Goal: Task Accomplishment & Management: Manage account settings

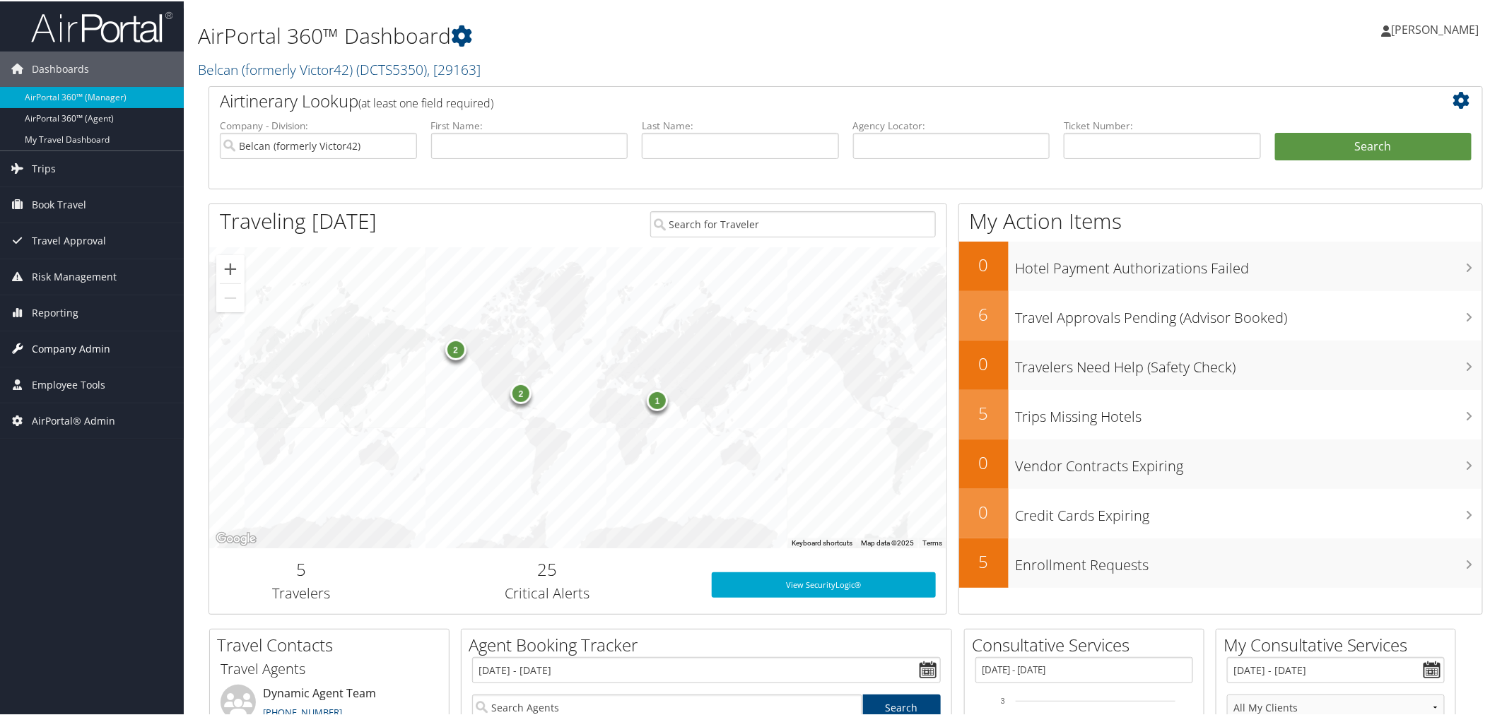
click at [81, 341] on span "Company Admin" at bounding box center [71, 347] width 78 height 35
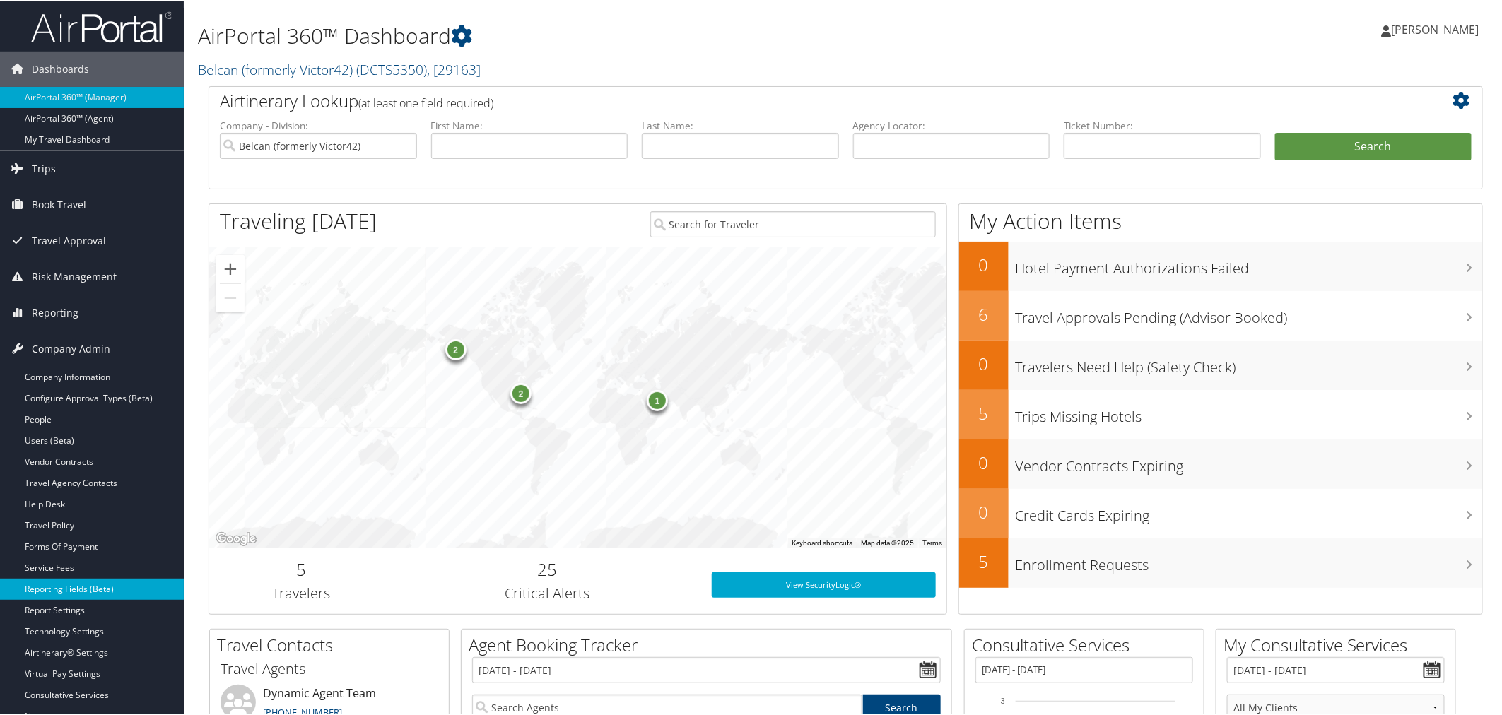
click at [88, 592] on link "Reporting Fields (Beta)" at bounding box center [92, 587] width 184 height 21
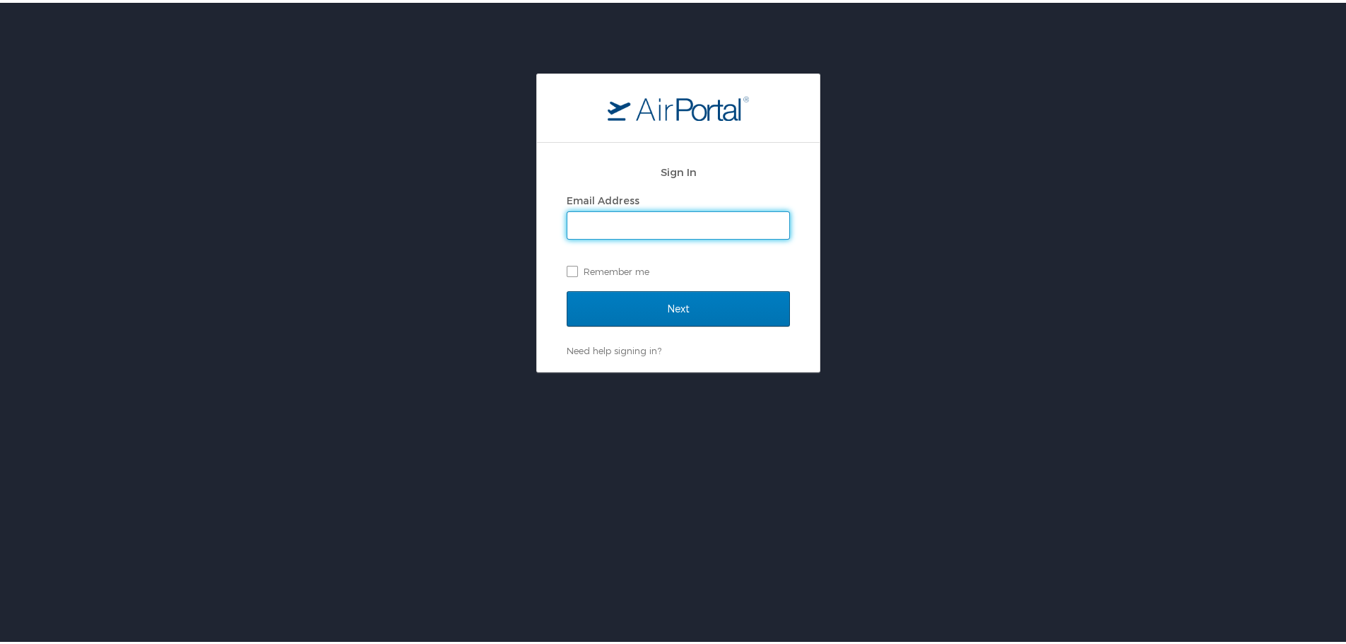
type input "[PERSON_NAME][EMAIL_ADDRESS][PERSON_NAME][DOMAIN_NAME]"
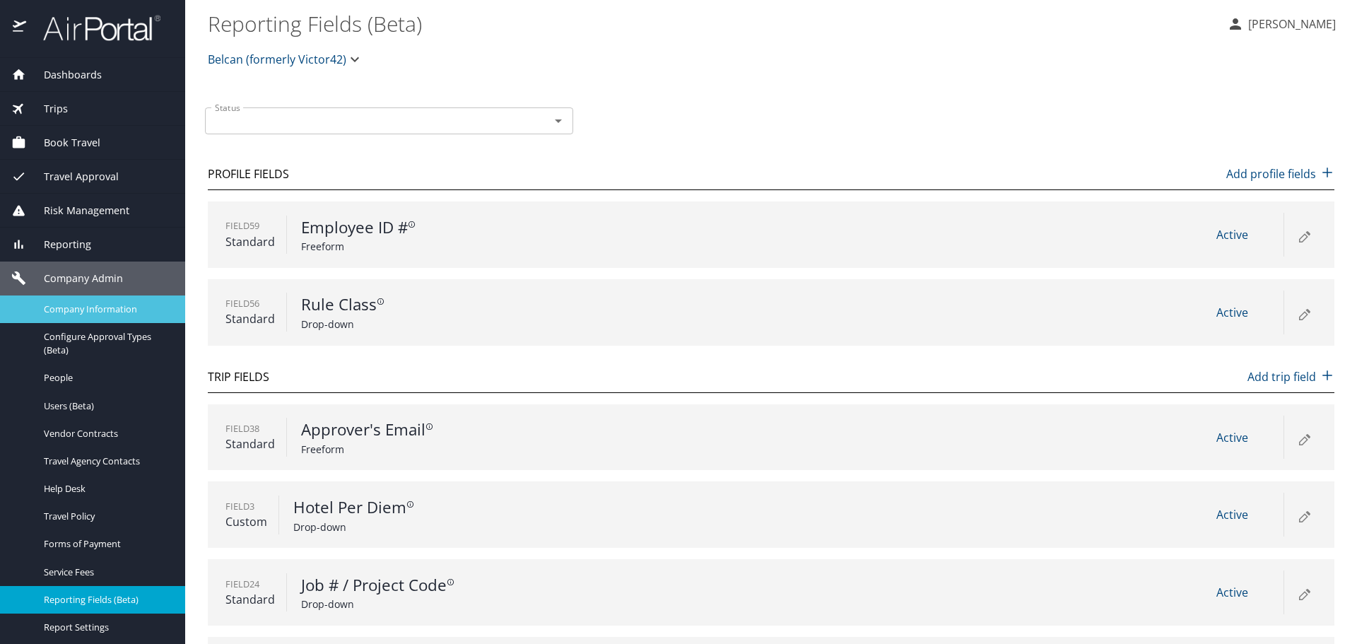
click at [81, 314] on span "Company Information" at bounding box center [106, 308] width 124 height 13
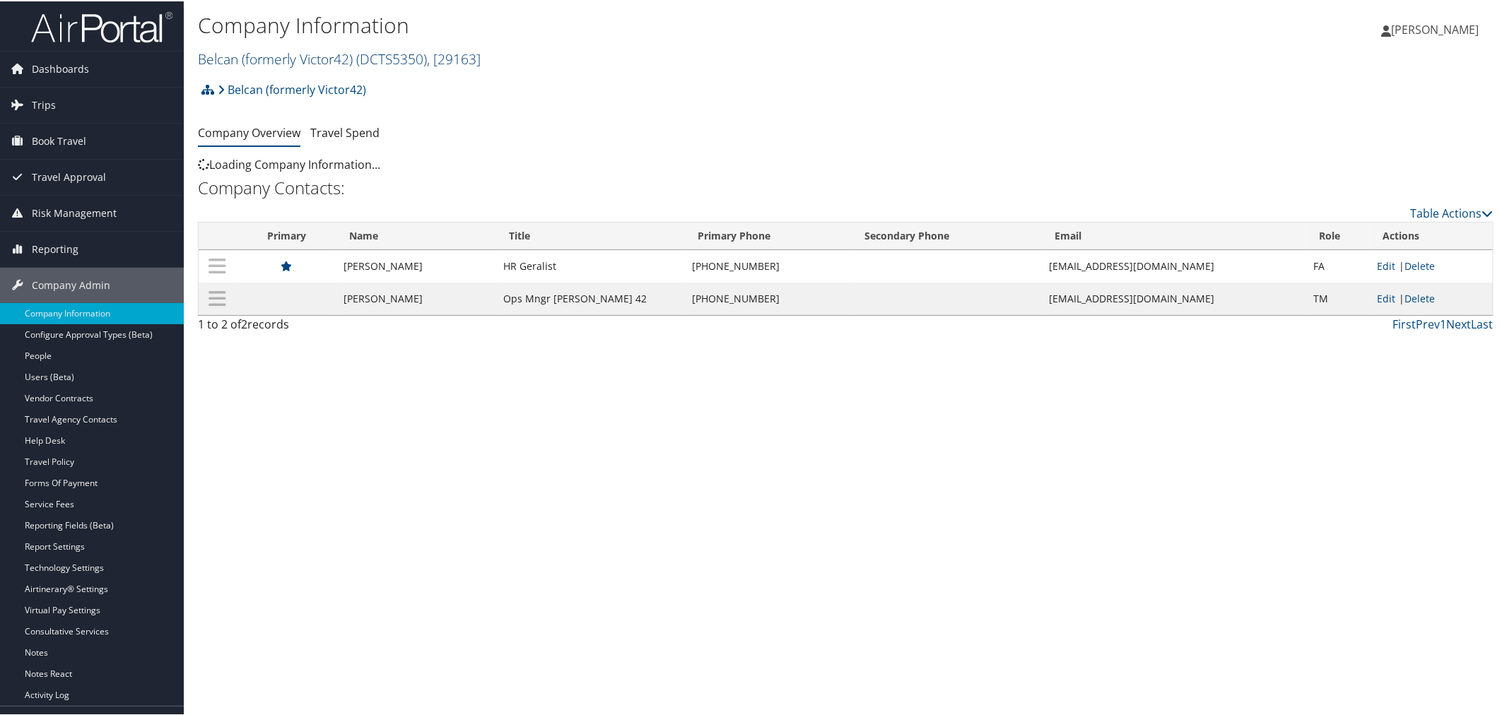
click at [343, 61] on link "Belcan (formerly Victor42) ( DCTS5350 ) , [ 29163 ]" at bounding box center [339, 57] width 283 height 19
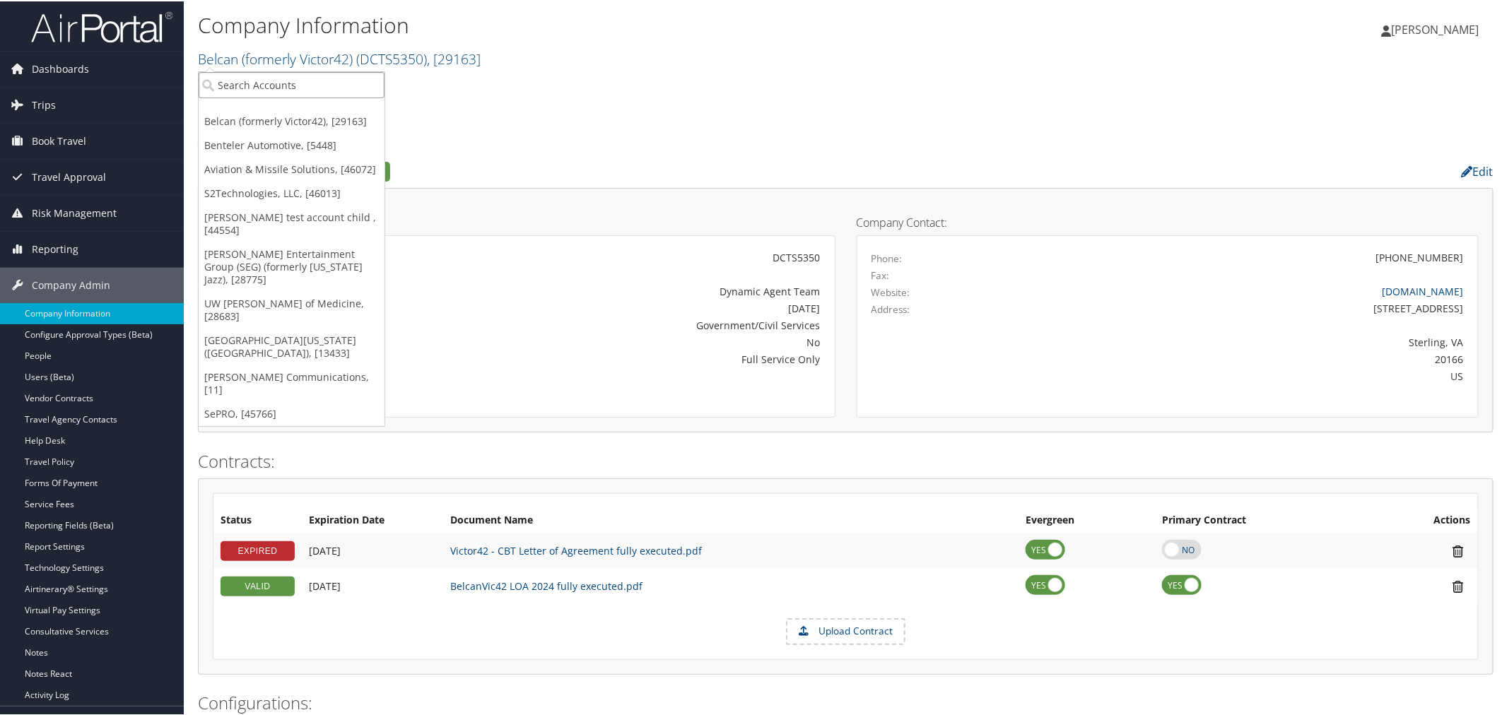
click at [318, 83] on input "search" at bounding box center [292, 84] width 186 height 26
type input "us sk"
click at [264, 114] on div "US Ski & Snowboard (USSS) (301894), [44296]" at bounding box center [337, 109] width 292 height 13
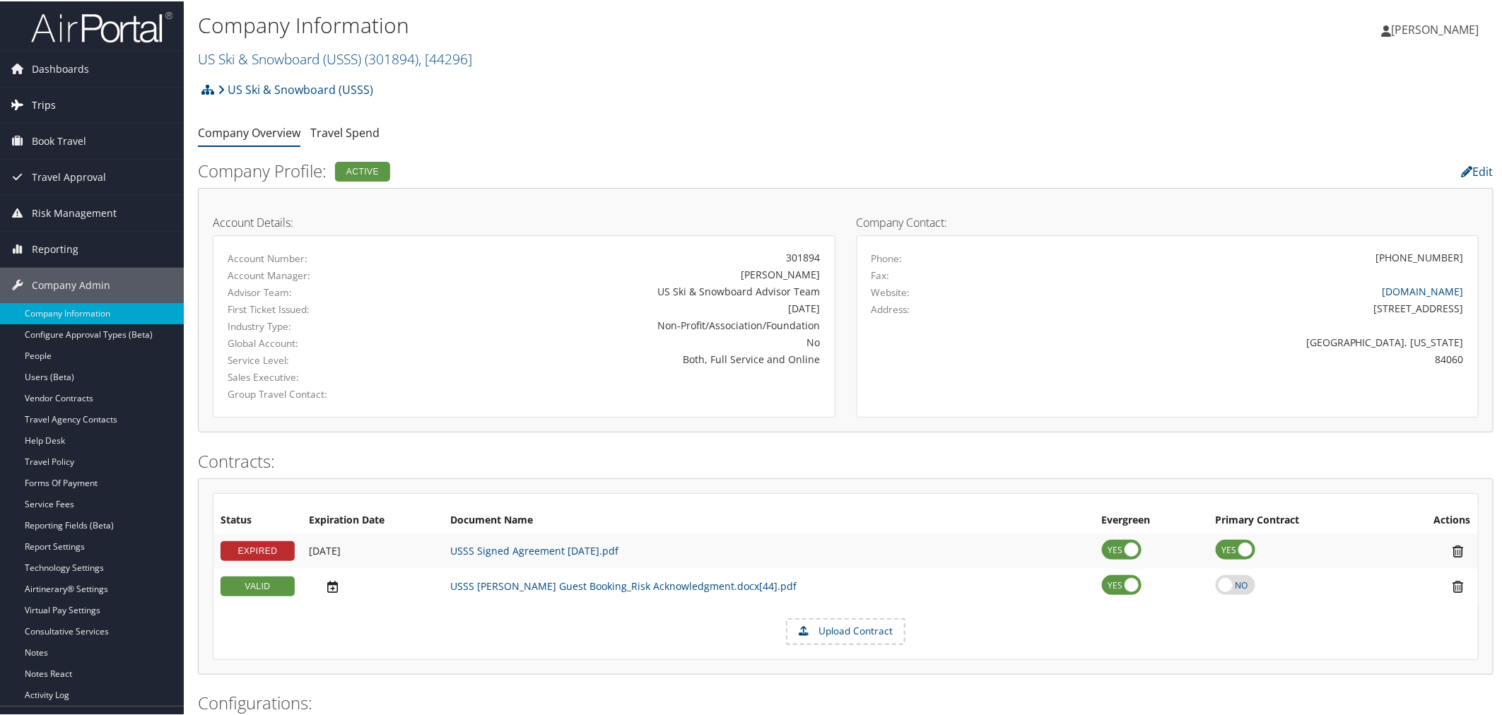
click at [61, 100] on link "Trips" at bounding box center [92, 103] width 184 height 35
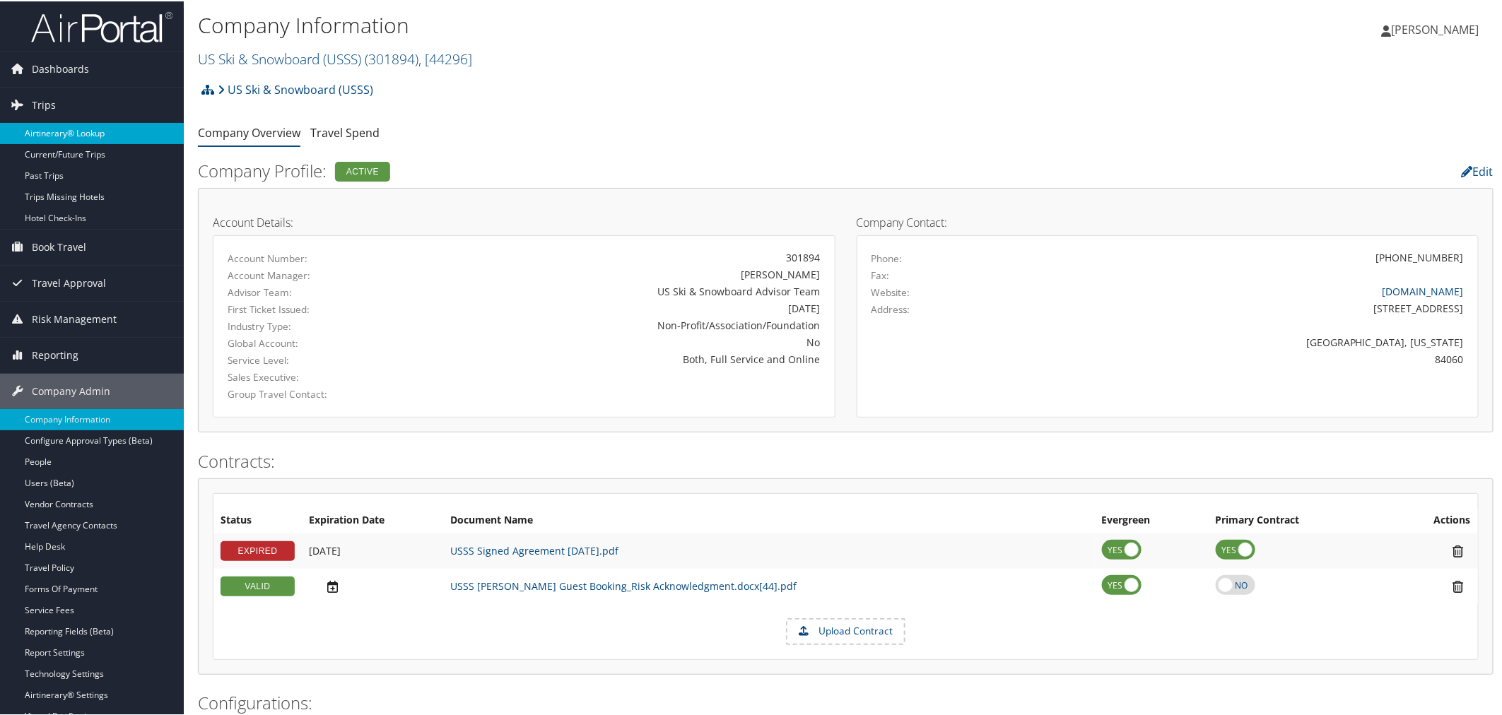
click at [107, 128] on link "Airtinerary® Lookup" at bounding box center [92, 132] width 184 height 21
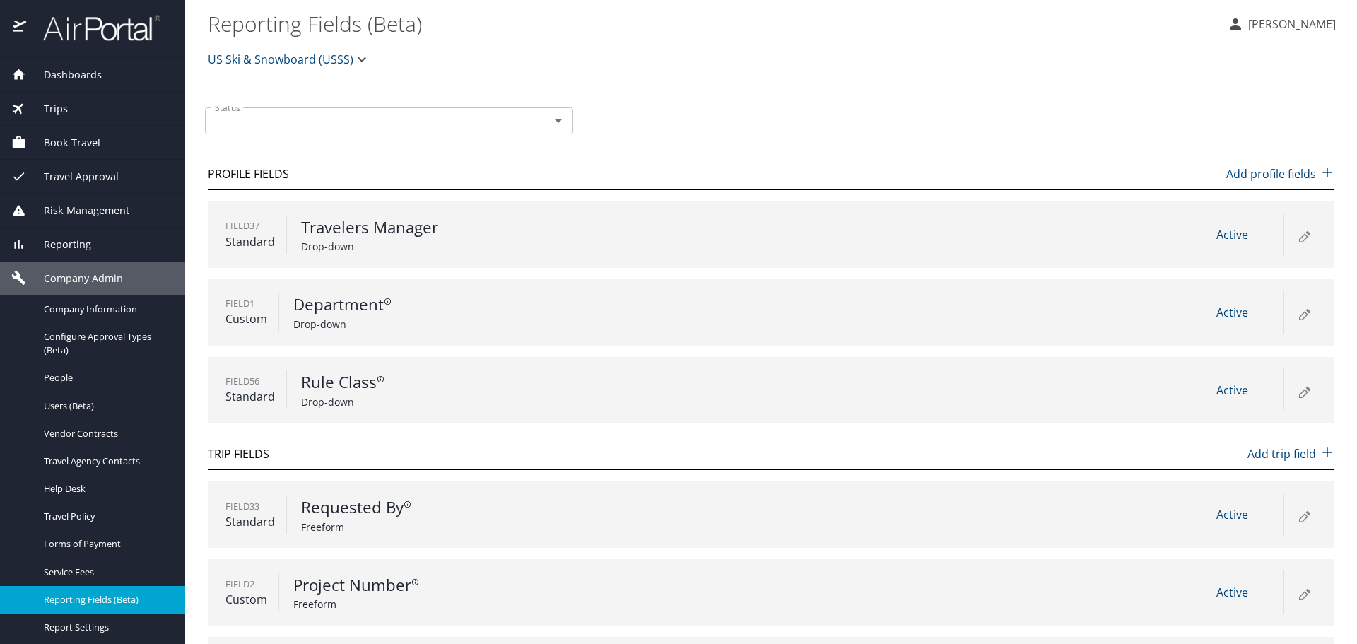
click at [1295, 389] on icon at bounding box center [1303, 390] width 17 height 17
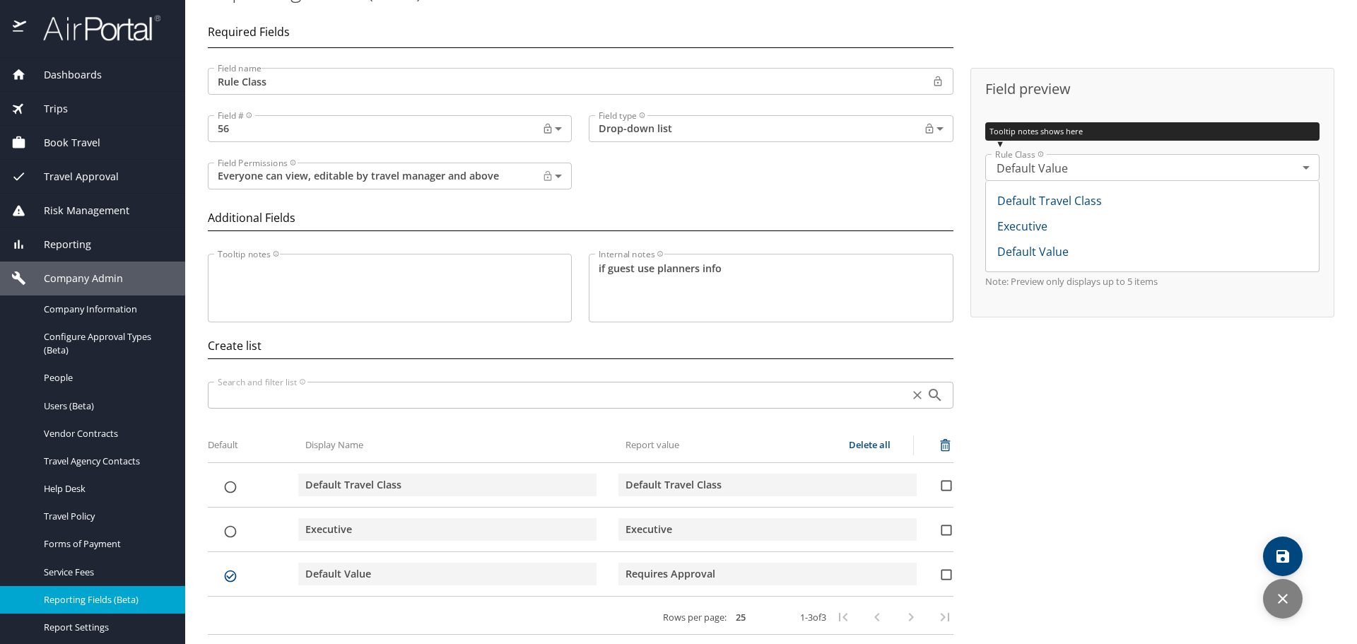
scroll to position [80, 0]
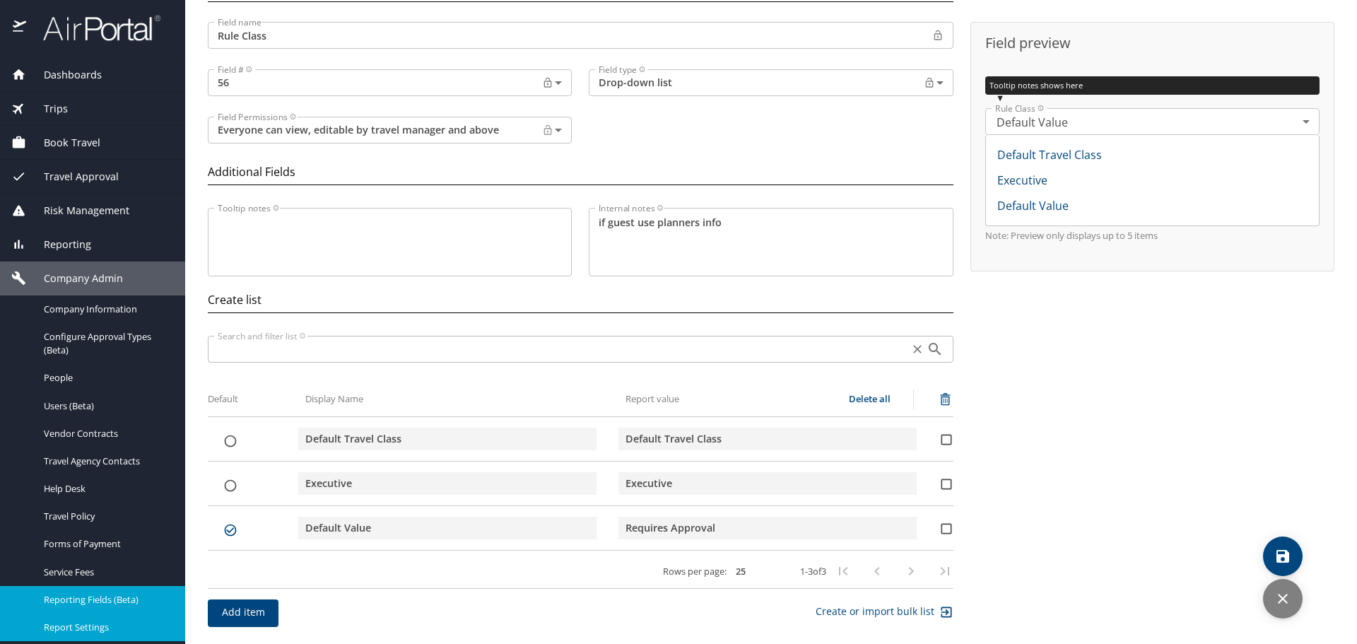
click at [101, 621] on span "Report Settings" at bounding box center [106, 627] width 124 height 13
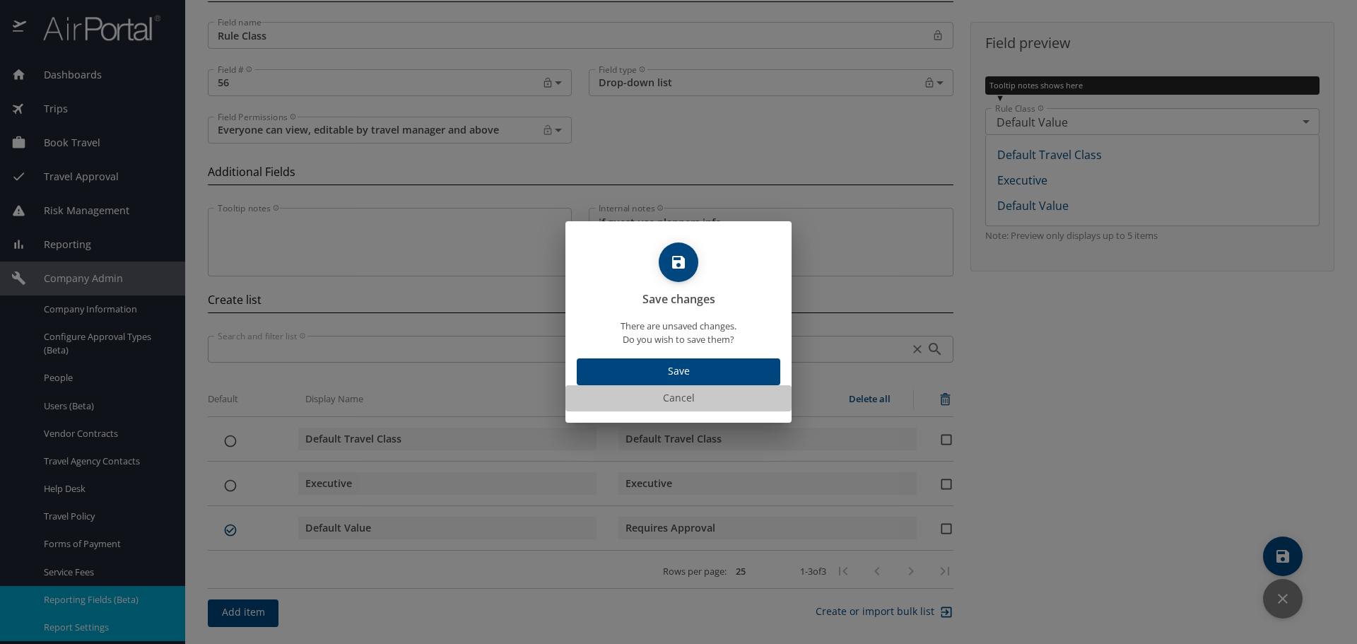
click at [686, 396] on span "Cancel" at bounding box center [678, 398] width 215 height 18
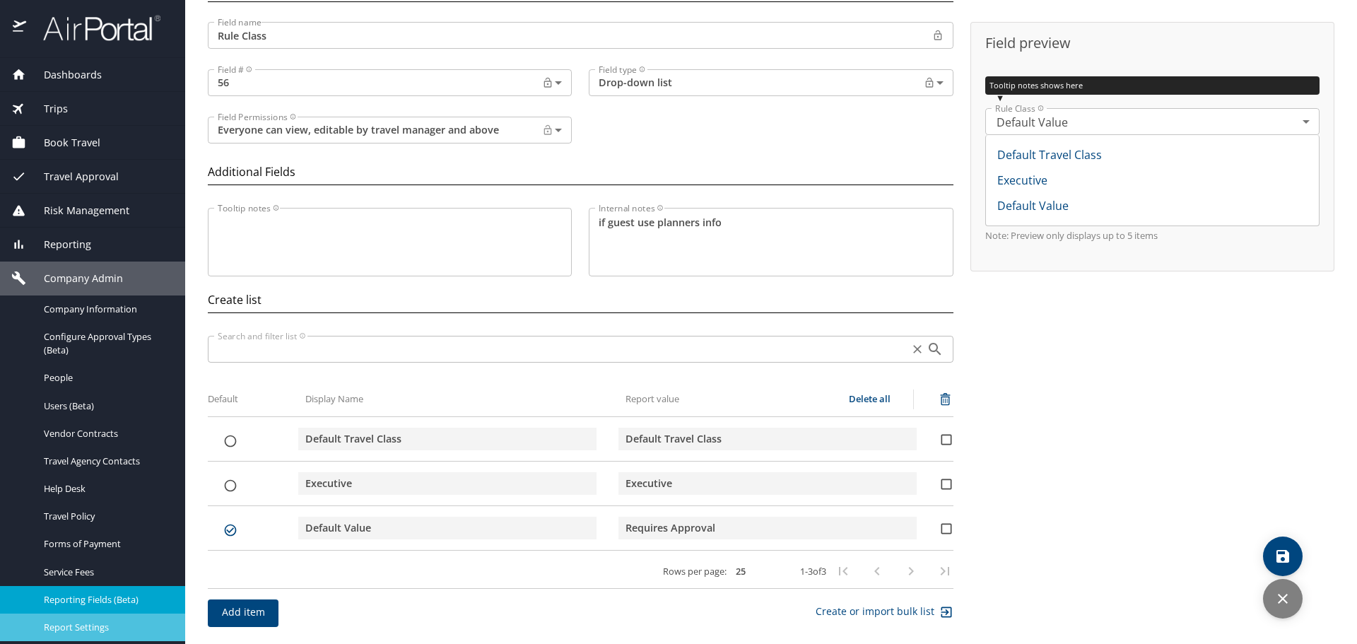
click at [115, 628] on span "Report Settings" at bounding box center [106, 627] width 124 height 13
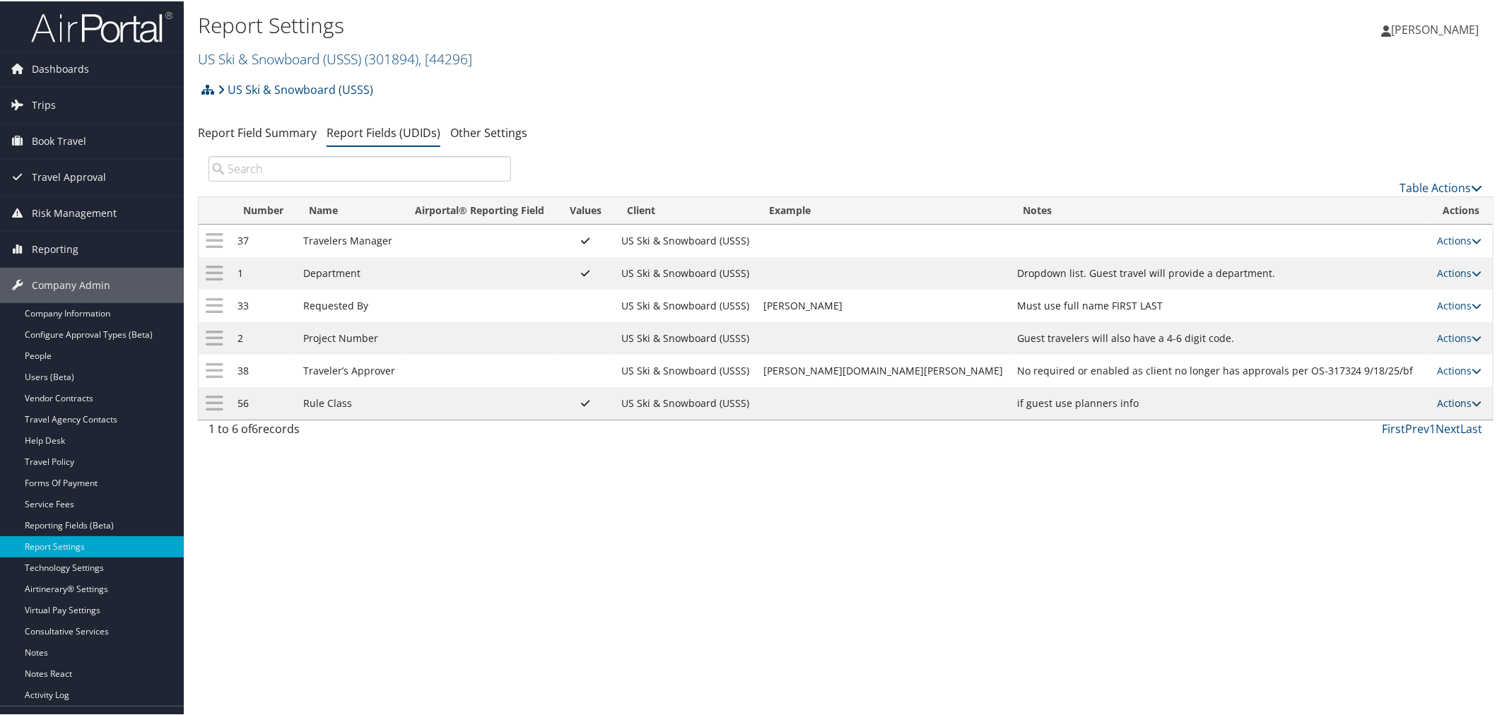
click at [1442, 403] on link "Actions" at bounding box center [1459, 401] width 45 height 13
click at [1406, 427] on link "Update Report Field Values" at bounding box center [1393, 428] width 153 height 24
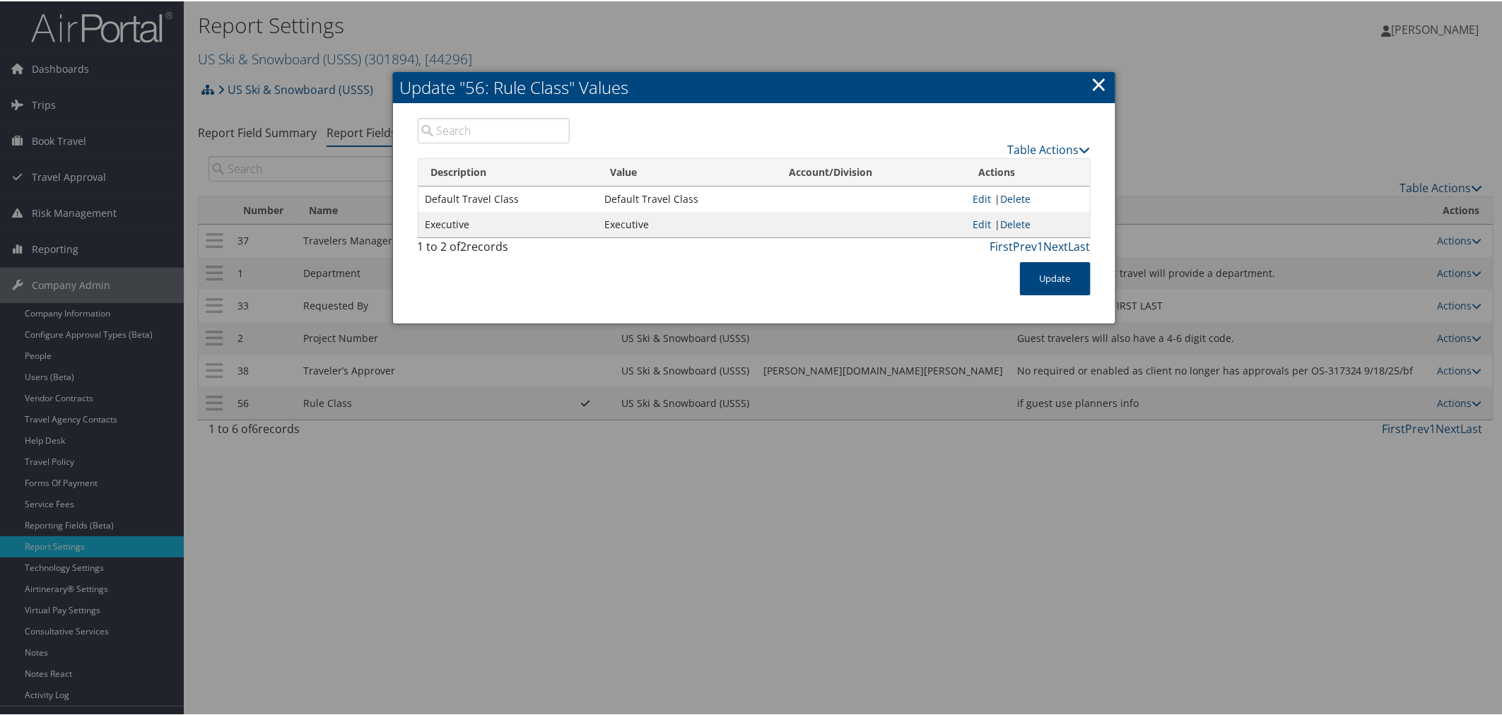
click at [731, 41] on div at bounding box center [753, 357] width 1507 height 715
click at [1100, 83] on link "×" at bounding box center [1099, 83] width 16 height 28
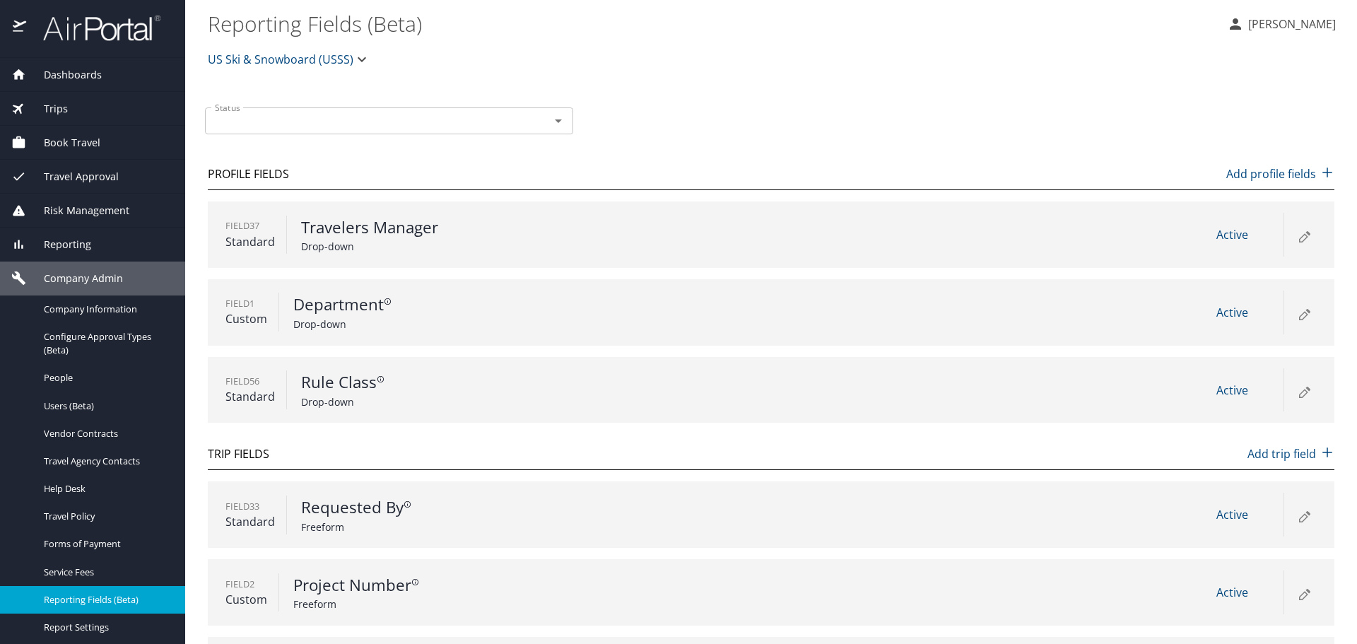
click at [1300, 392] on icon at bounding box center [1304, 393] width 8 height 8
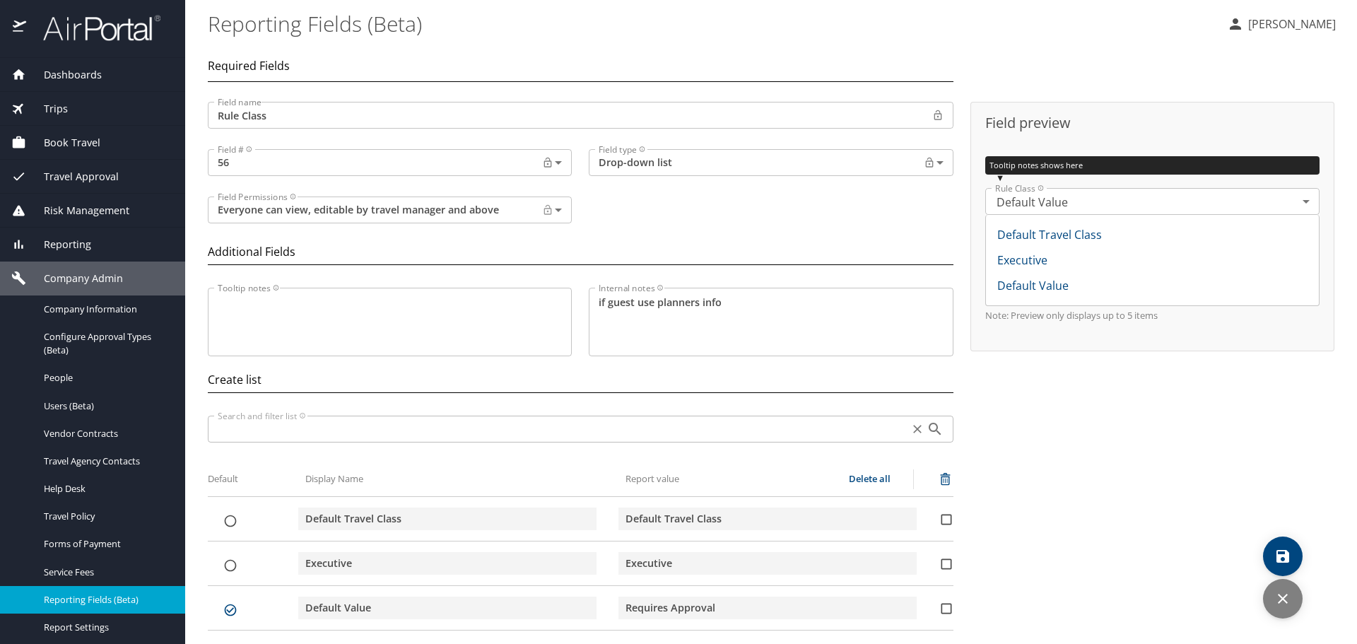
click at [230, 522] on input "list items" at bounding box center [230, 521] width 45 height 14
checkbox input "true"
click at [939, 610] on input "secondary checkbox" at bounding box center [946, 608] width 14 height 14
checkbox input "true"
click at [939, 482] on icon "list items" at bounding box center [944, 479] width 17 height 17
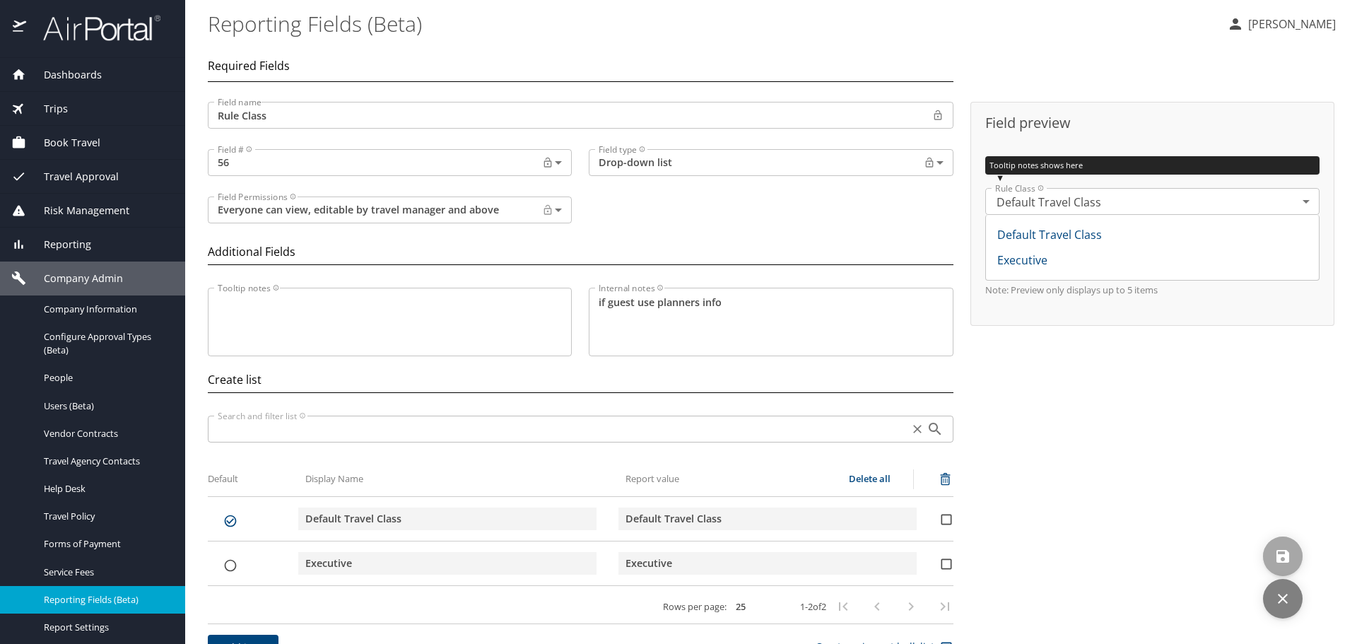
click at [1291, 554] on span "save" at bounding box center [1283, 556] width 40 height 17
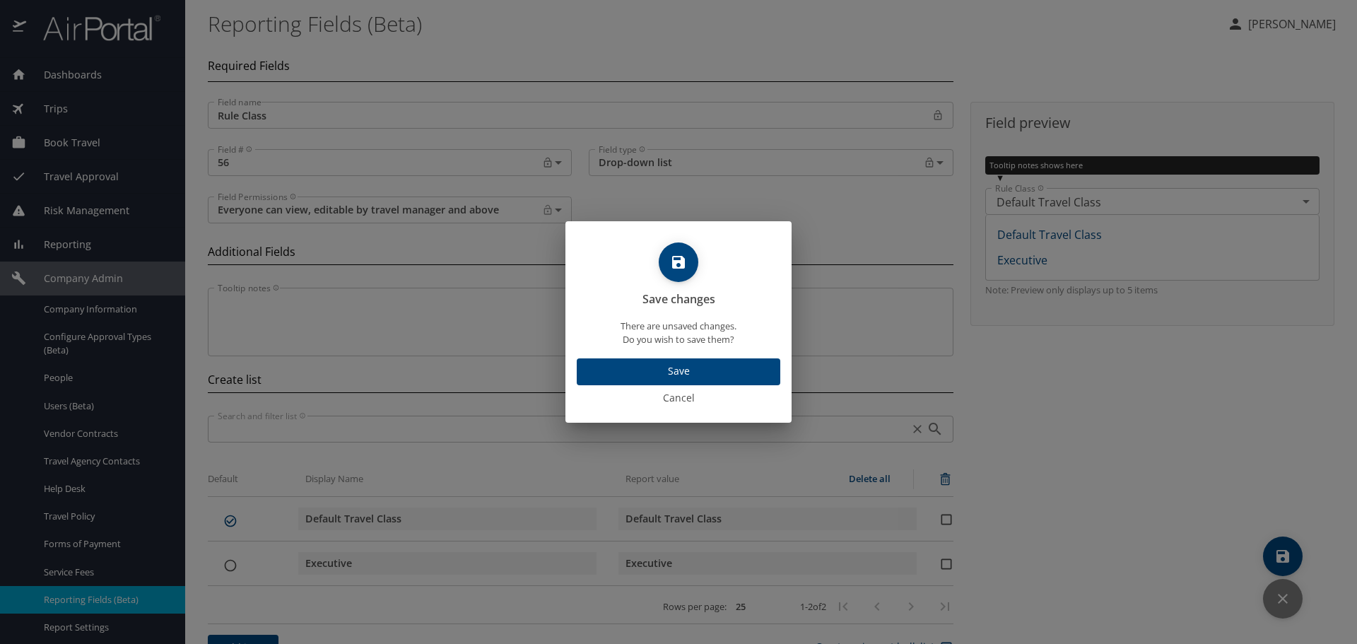
click at [671, 366] on span "Save" at bounding box center [678, 372] width 181 height 18
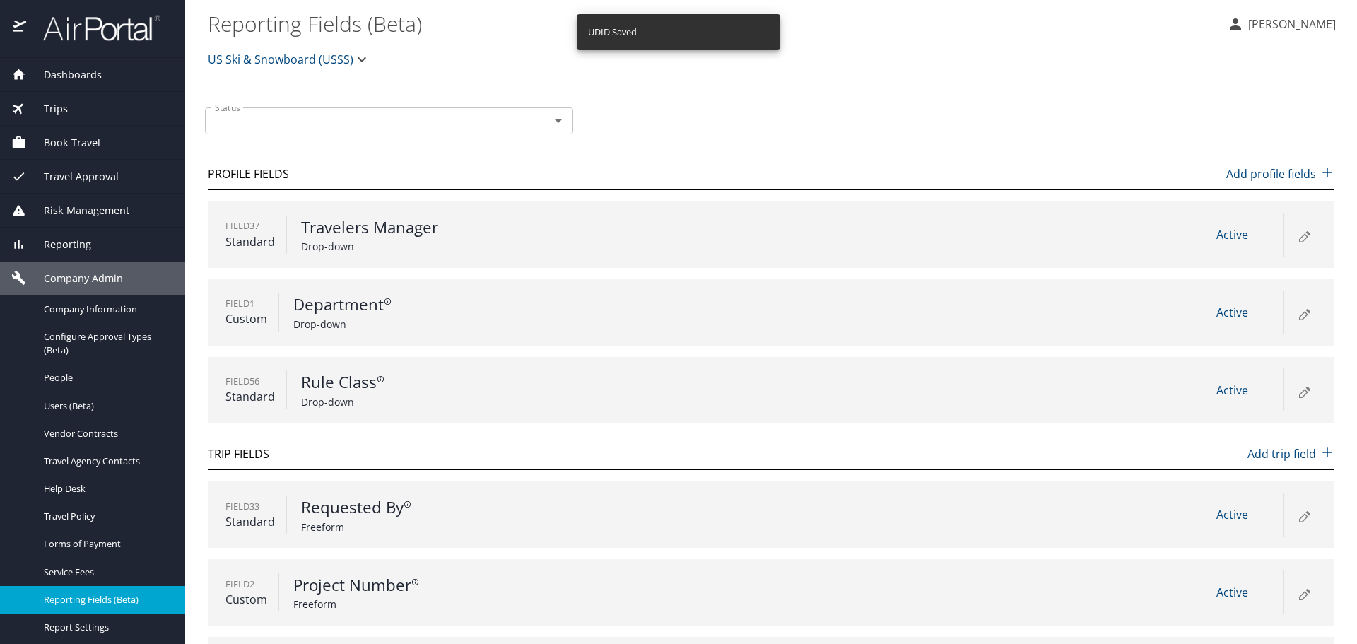
click at [1295, 391] on icon at bounding box center [1303, 390] width 17 height 17
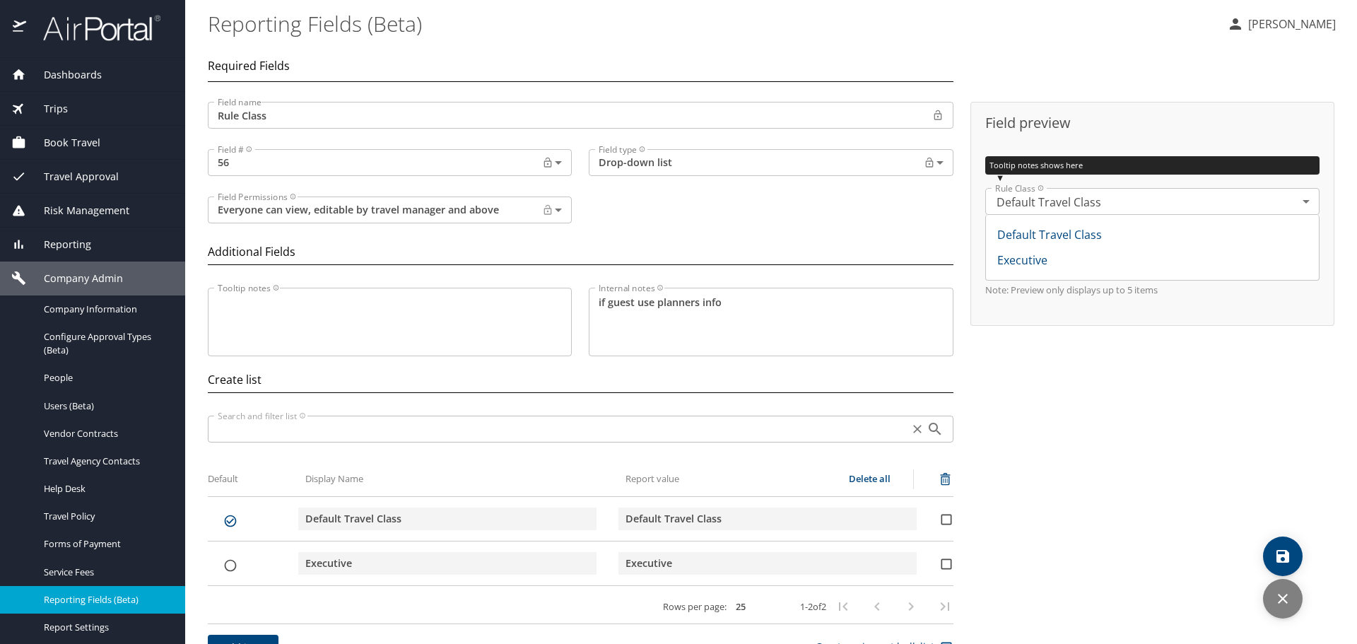
click at [1286, 597] on icon "discard" at bounding box center [1282, 598] width 17 height 17
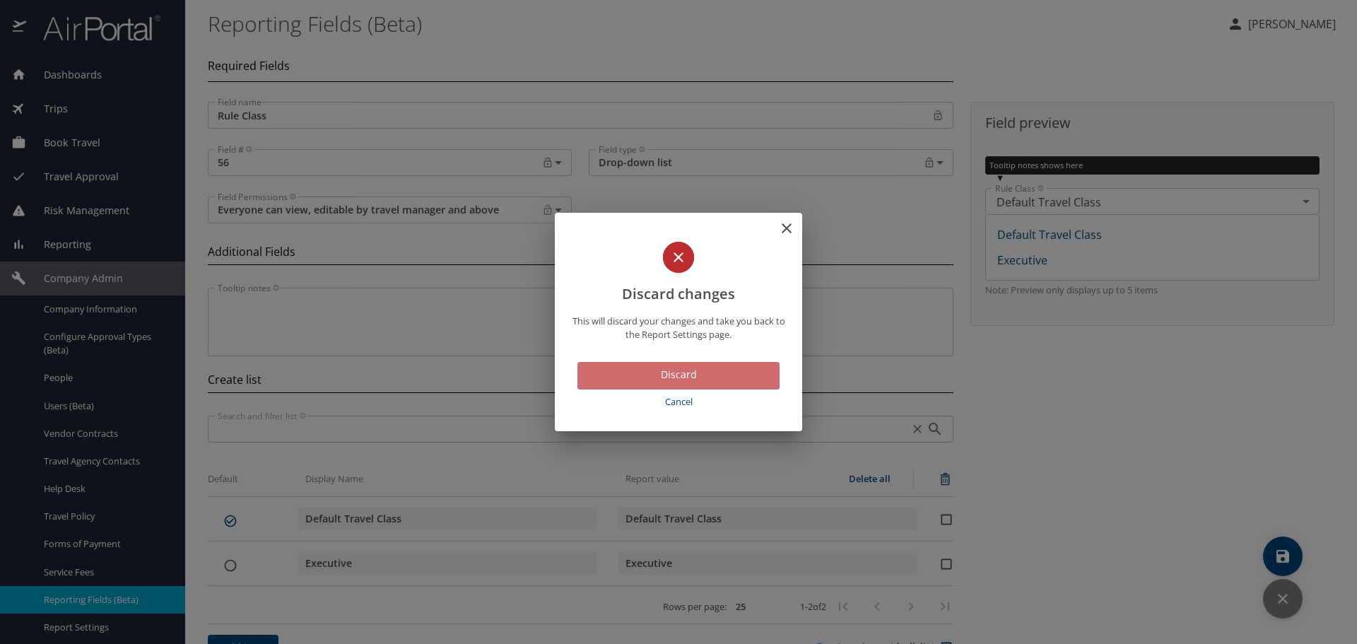
click at [676, 377] on span "Discard" at bounding box center [679, 375] width 180 height 18
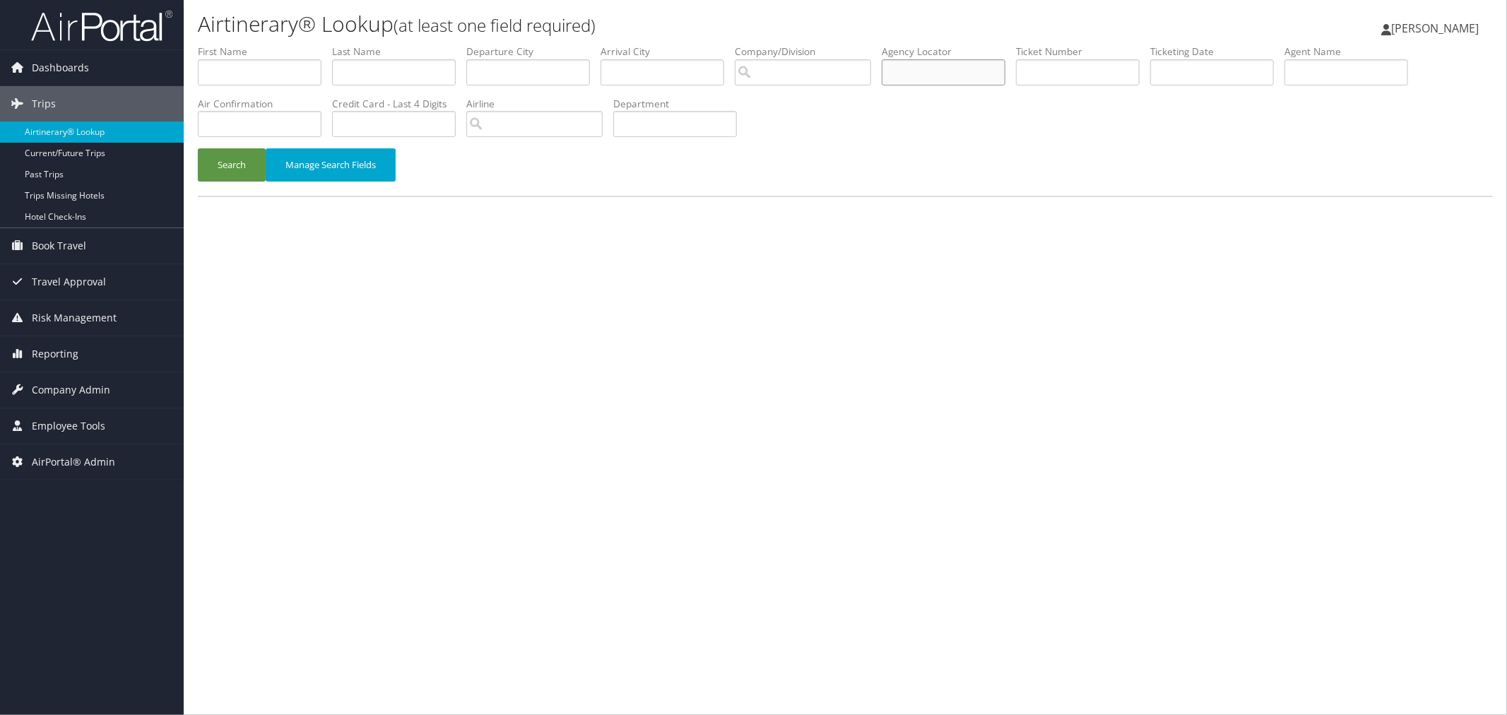
click at [992, 76] on input "text" at bounding box center [944, 72] width 124 height 26
paste input "DC6VYM"
type input "DC6VYM"
click at [223, 165] on button "Search" at bounding box center [232, 164] width 68 height 33
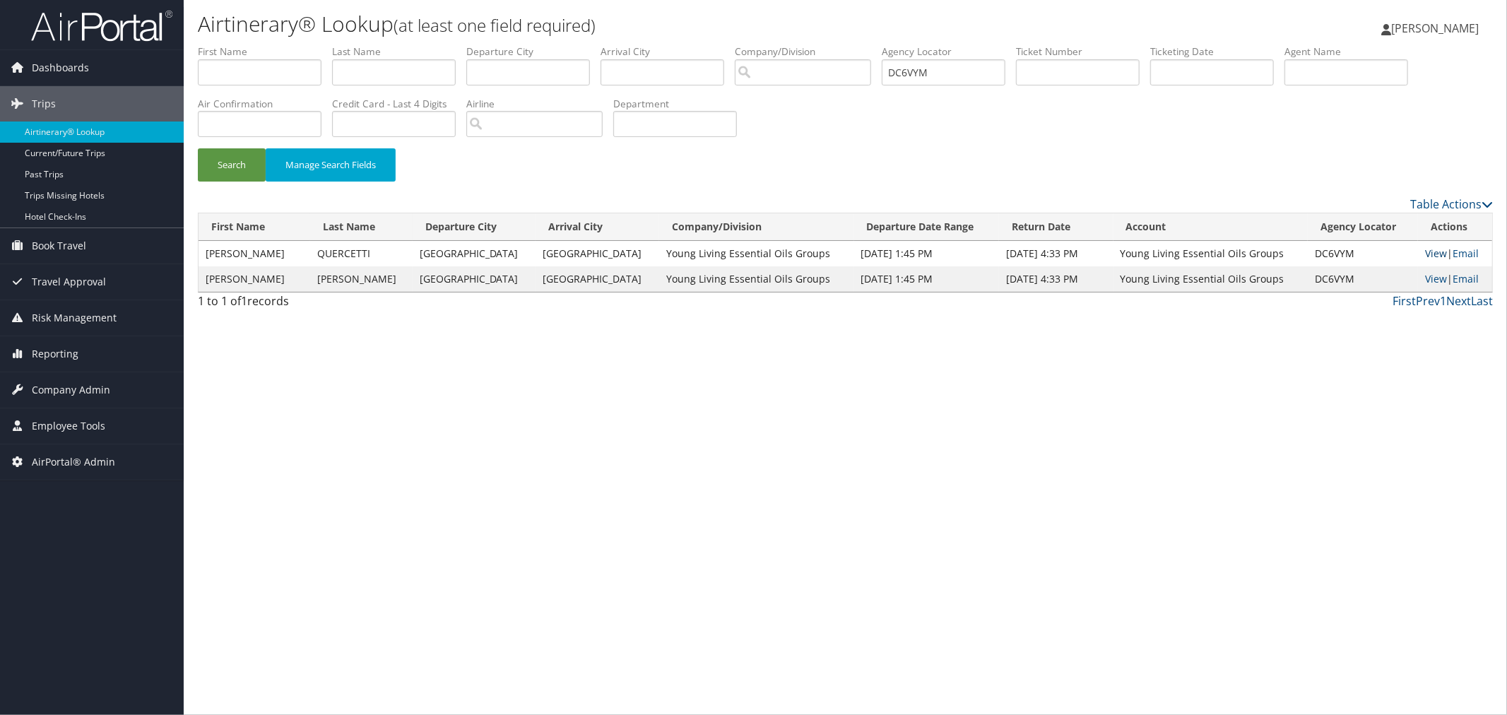
click at [1433, 257] on link "View" at bounding box center [1436, 253] width 22 height 13
click at [505, 155] on div "Search Manage Search Fields" at bounding box center [845, 171] width 1317 height 47
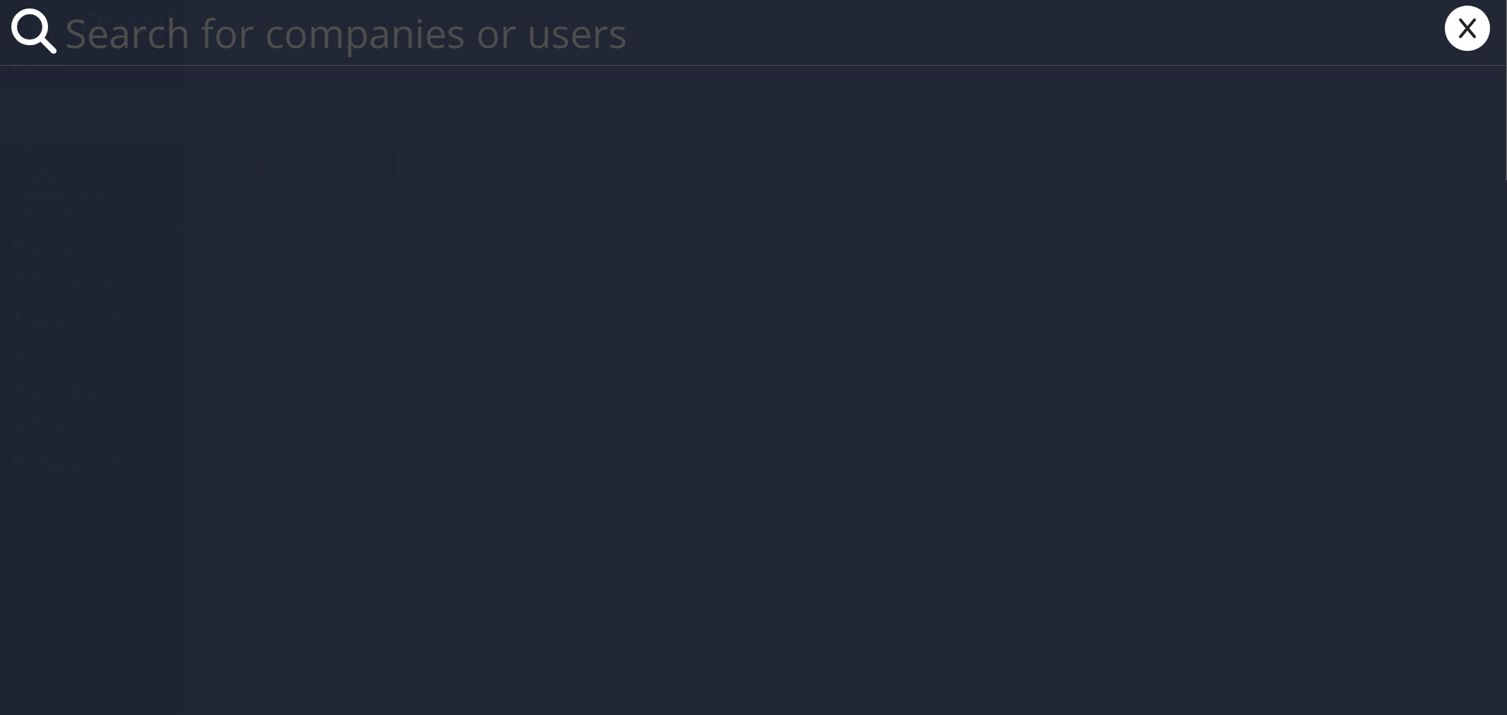
paste input "Anastacia Ternask"
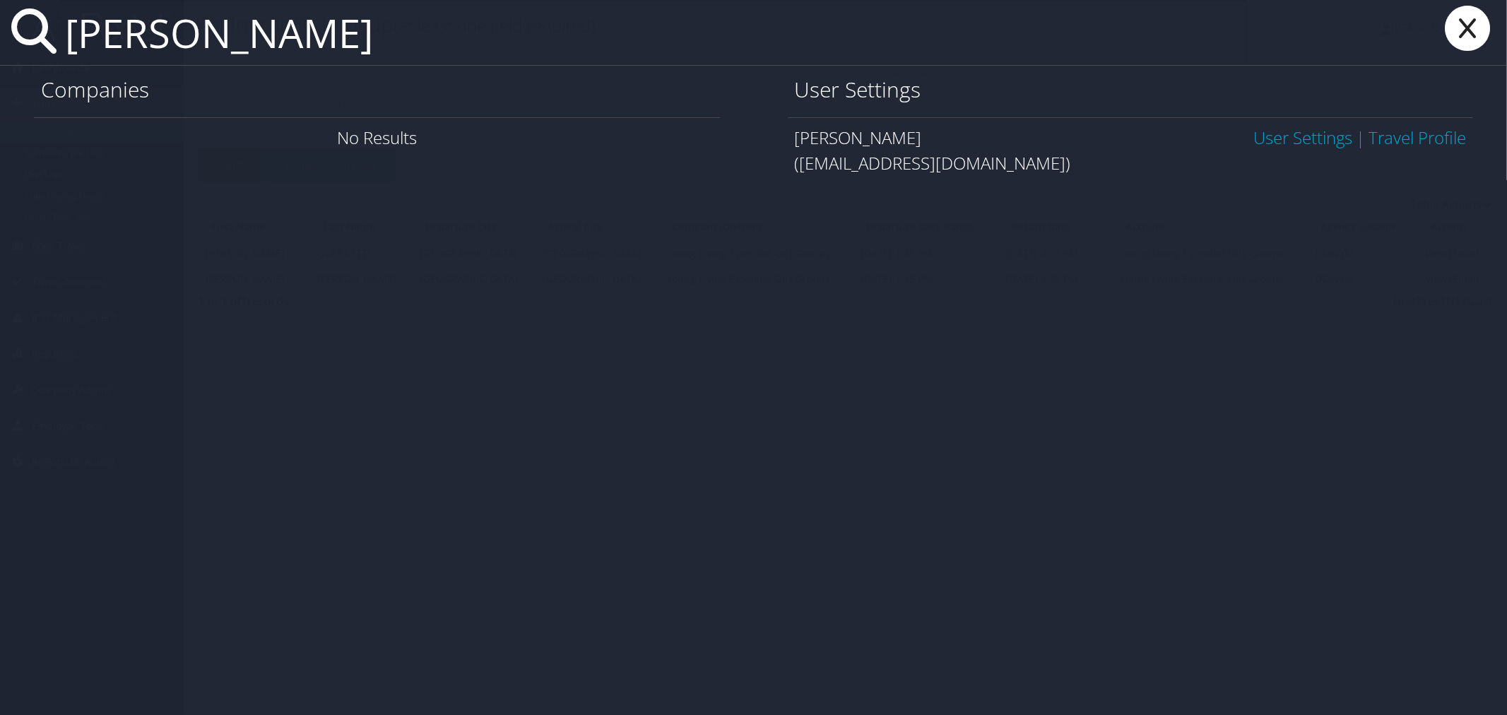
type input "Anastacia Ternask"
click at [1273, 136] on link "User Settings" at bounding box center [1303, 137] width 99 height 23
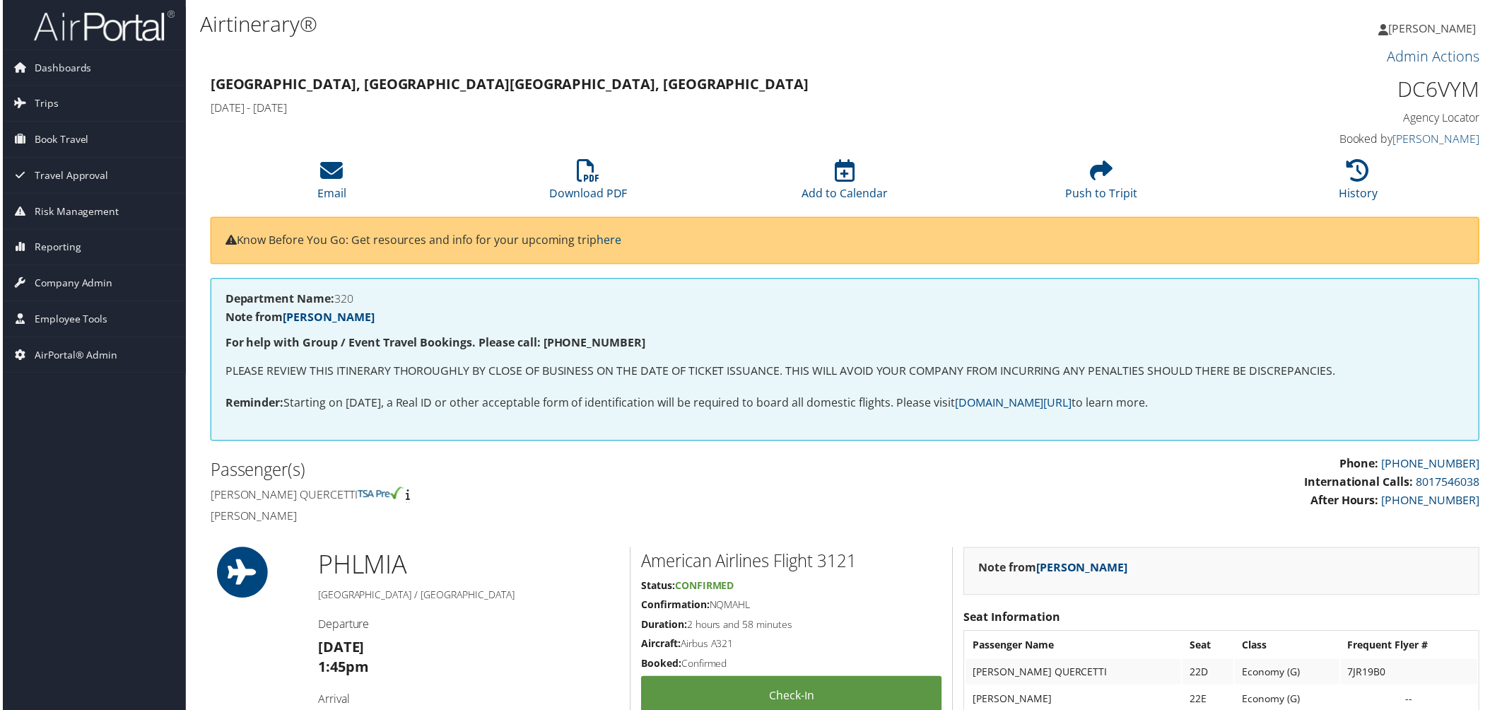
click at [535, 76] on h3 "[GEOGRAPHIC_DATA], PA [GEOGRAPHIC_DATA], [GEOGRAPHIC_DATA]" at bounding box center [683, 85] width 951 height 20
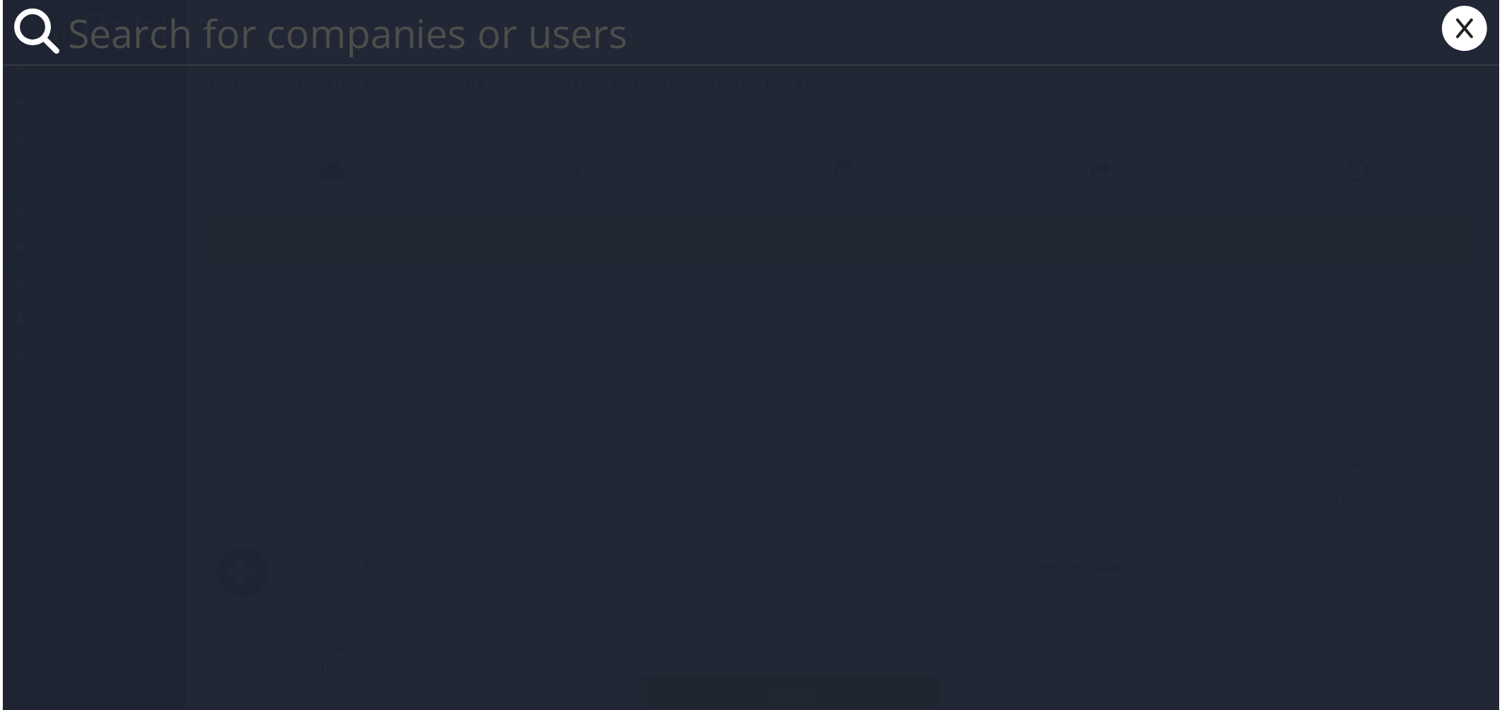
paste input "[US_STATE] Tool multi-national"
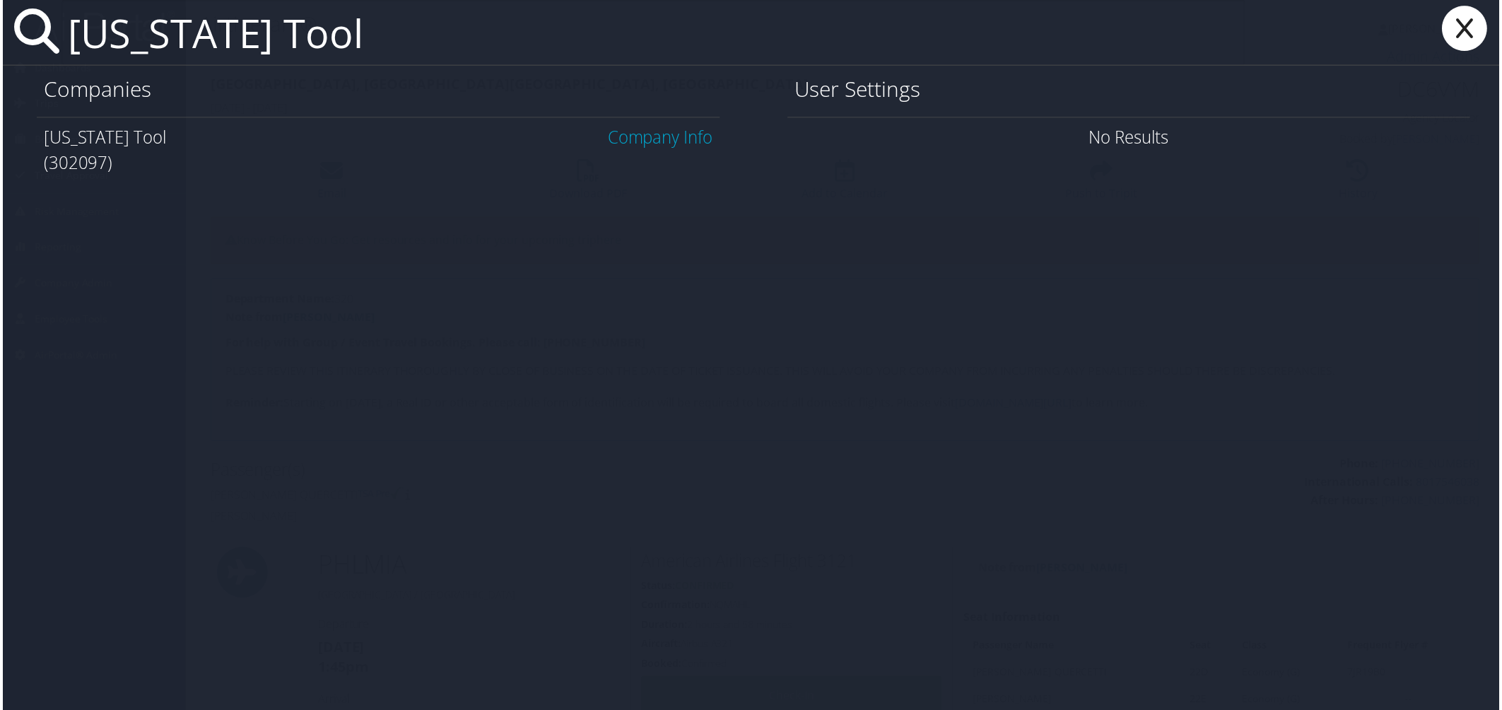
type input "[US_STATE] Tool"
click at [675, 137] on link "Company Info" at bounding box center [660, 137] width 105 height 23
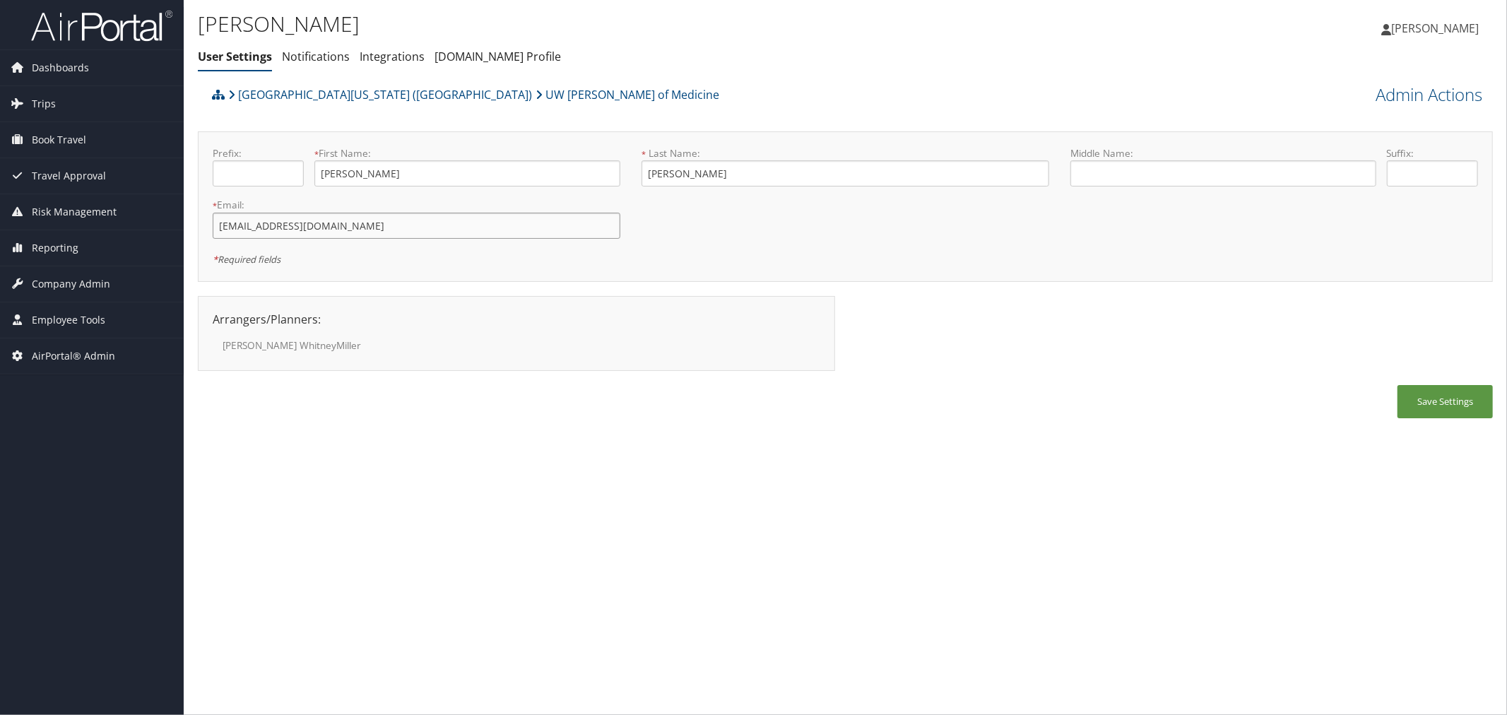
drag, startPoint x: 339, startPoint y: 225, endPoint x: 216, endPoint y: 226, distance: 123.0
click at [219, 223] on input "[EMAIL_ADDRESS][DOMAIN_NAME]" at bounding box center [417, 226] width 408 height 26
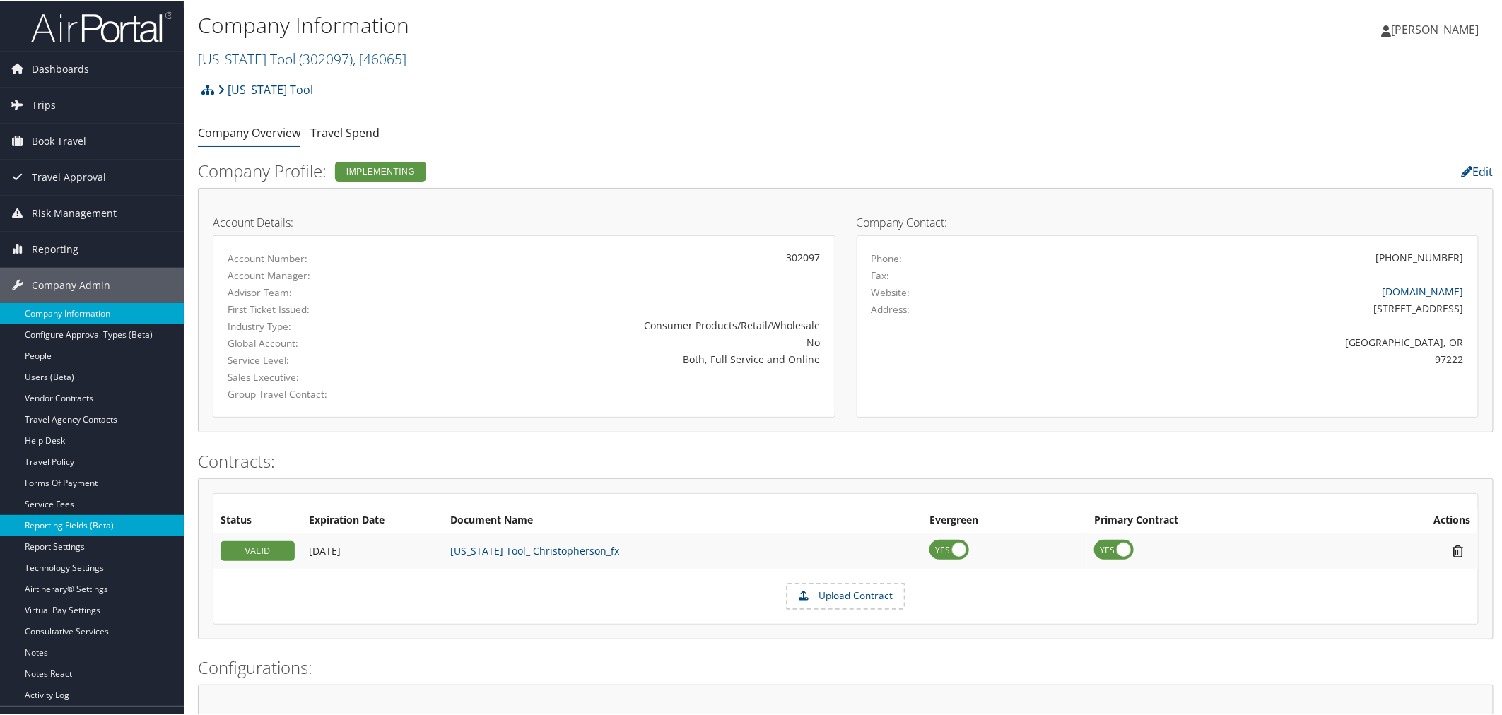
click at [95, 526] on link "Reporting Fields (Beta)" at bounding box center [92, 524] width 184 height 21
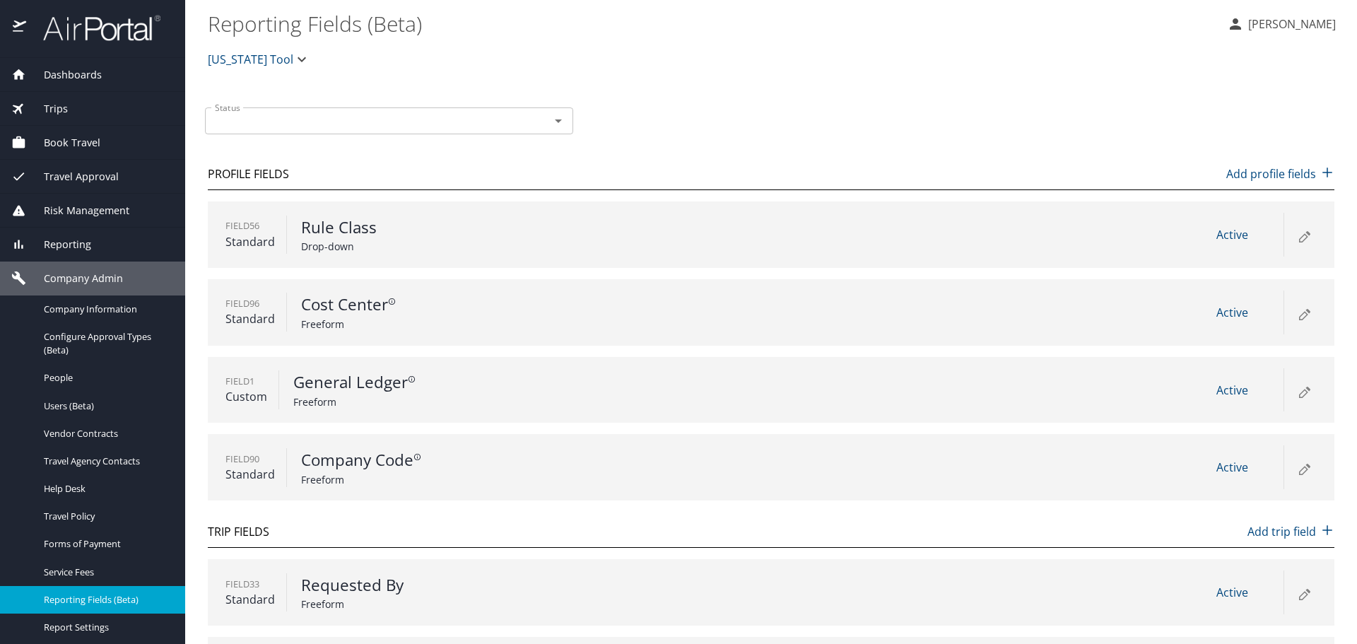
click at [1295, 243] on icon at bounding box center [1303, 235] width 17 height 17
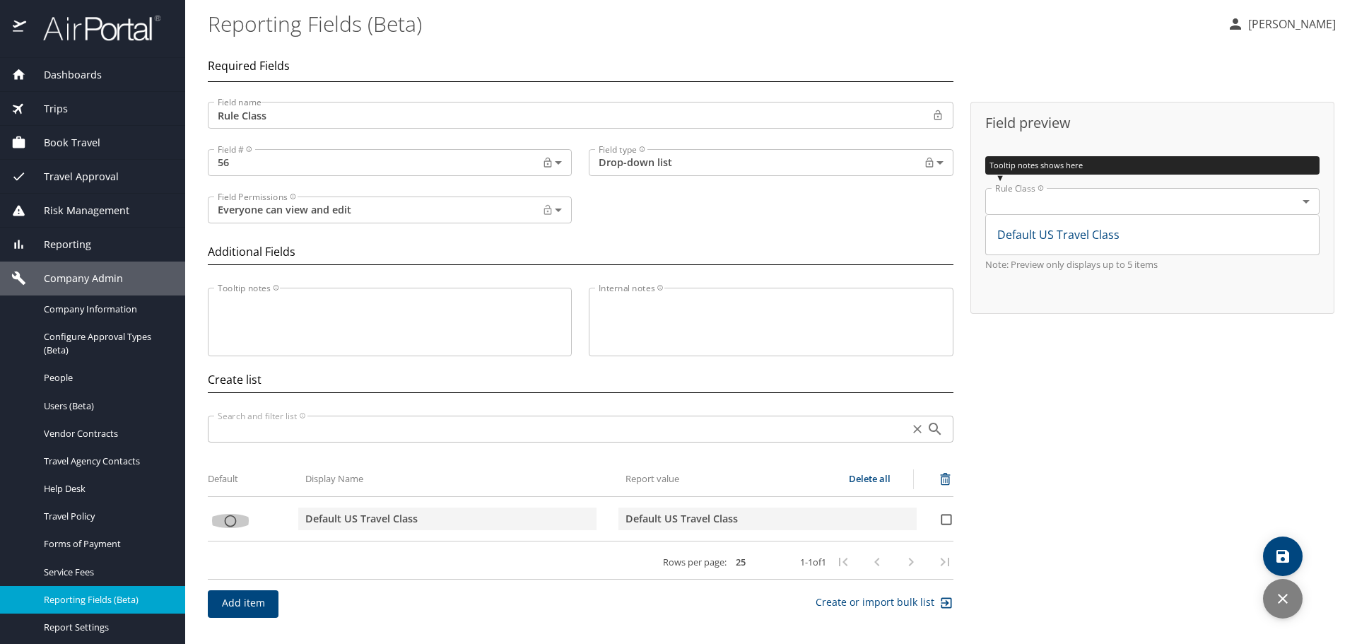
click at [230, 522] on input "list items" at bounding box center [230, 521] width 45 height 14
checkbox input "true"
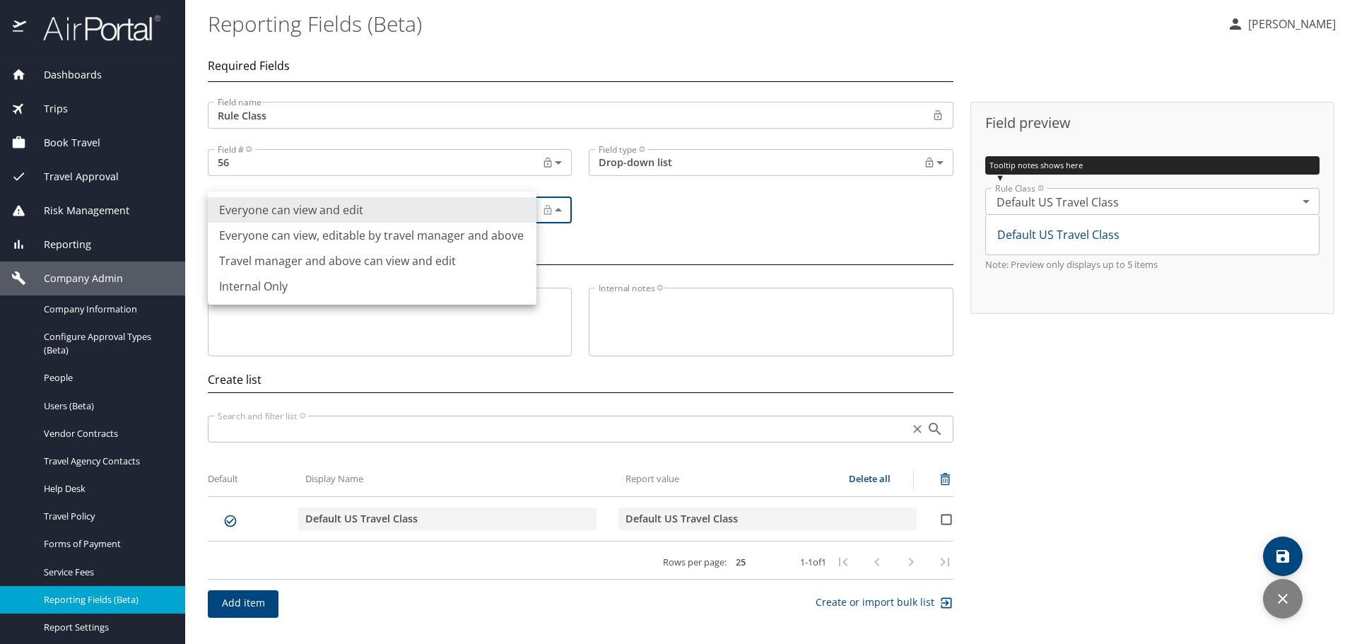
click at [519, 211] on body "Dashboards AirPortal 360™ Manager AirPortal 360™ Agent My Travel Dashboard Trip…" at bounding box center [678, 322] width 1357 height 644
click at [358, 233] on li "Everyone can view, editable by travel manager and above" at bounding box center [372, 235] width 329 height 25
type input "Permissioned"
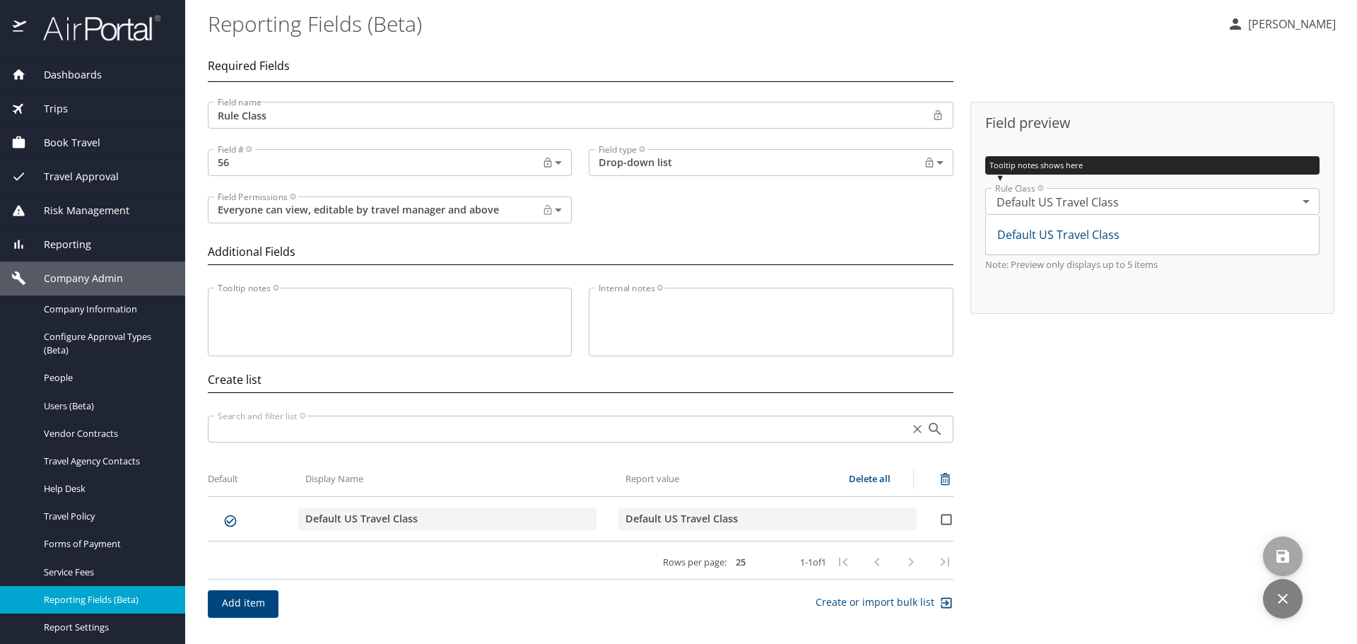
click at [1281, 555] on icon "save" at bounding box center [1282, 556] width 13 height 13
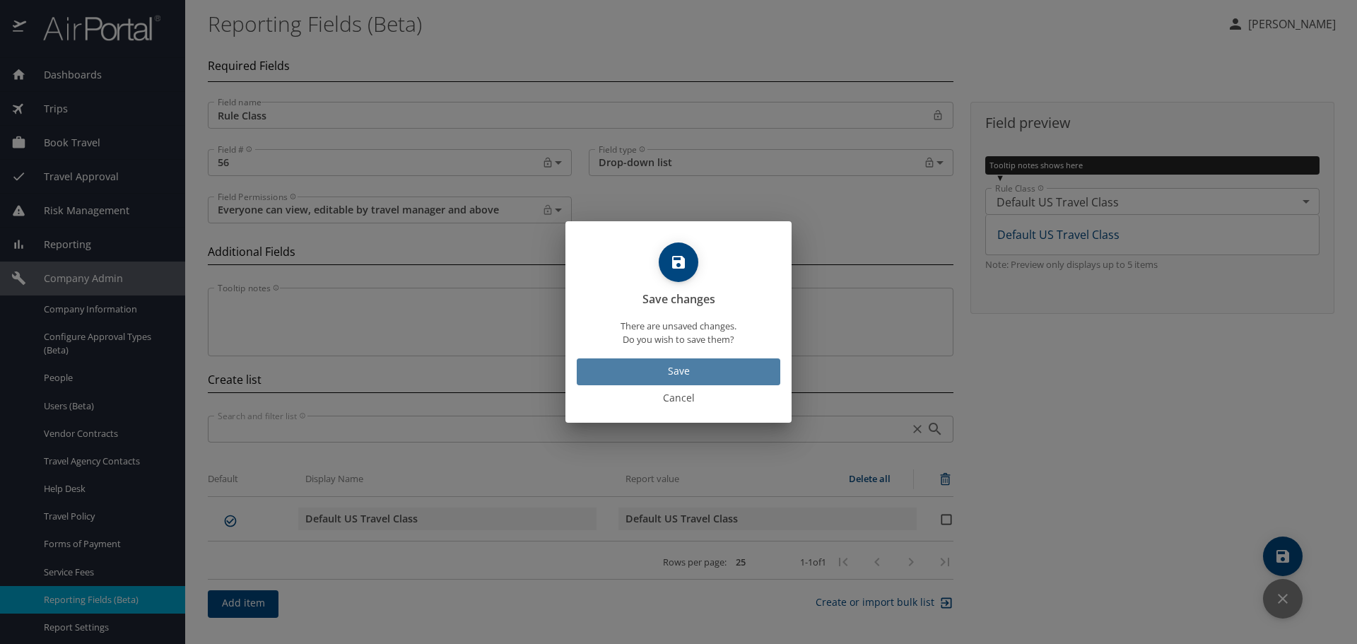
click at [621, 372] on span "Save" at bounding box center [678, 372] width 181 height 18
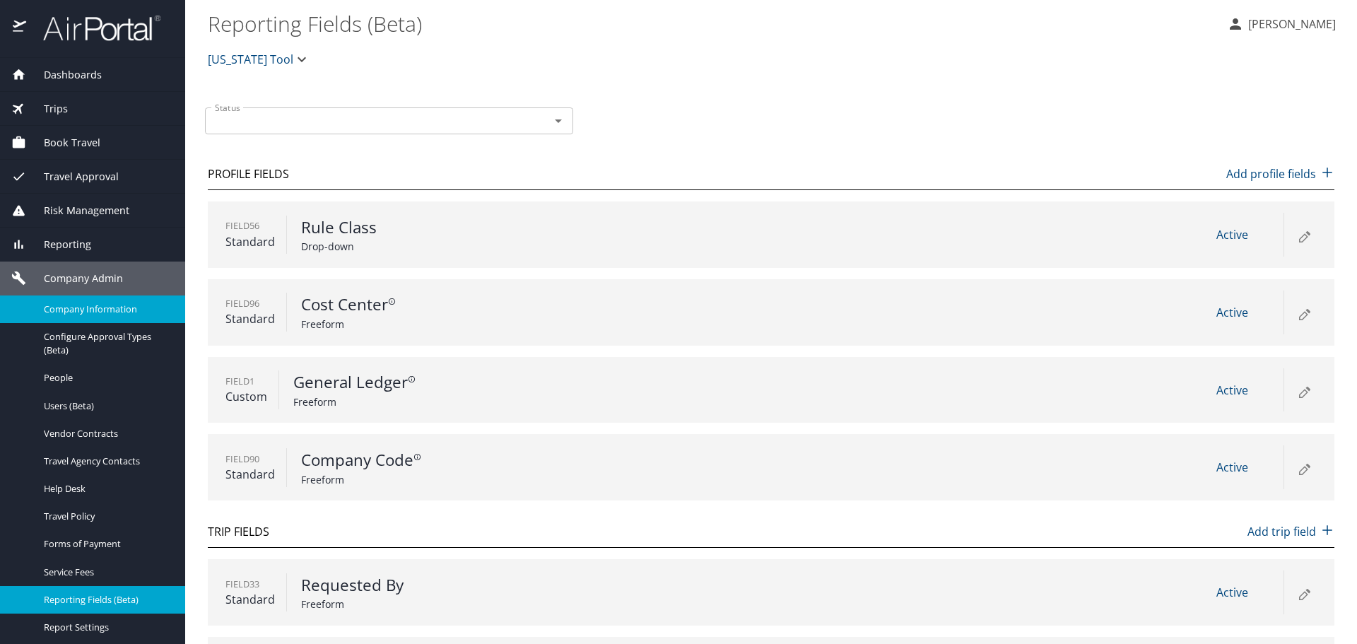
click at [75, 317] on link "Company Information" at bounding box center [92, 309] width 185 height 28
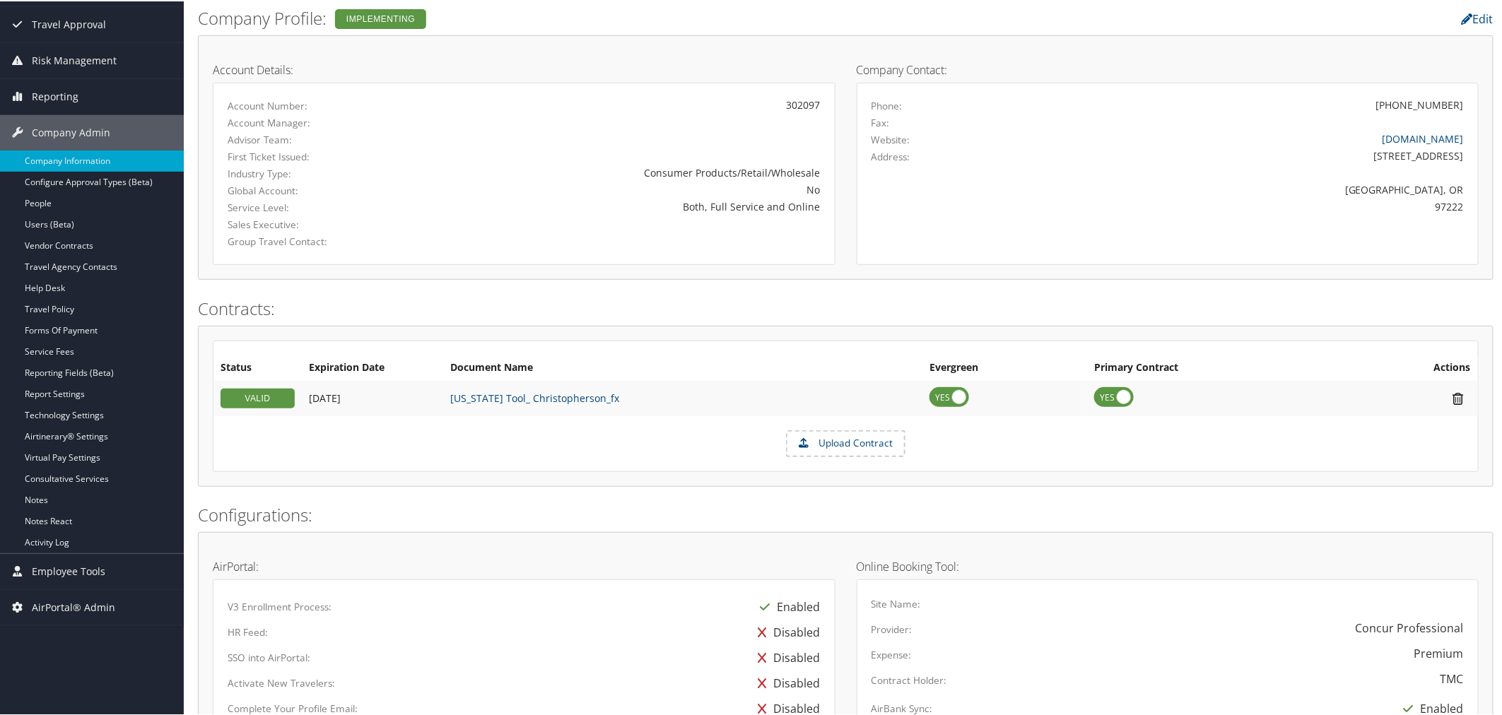
scroll to position [392, 0]
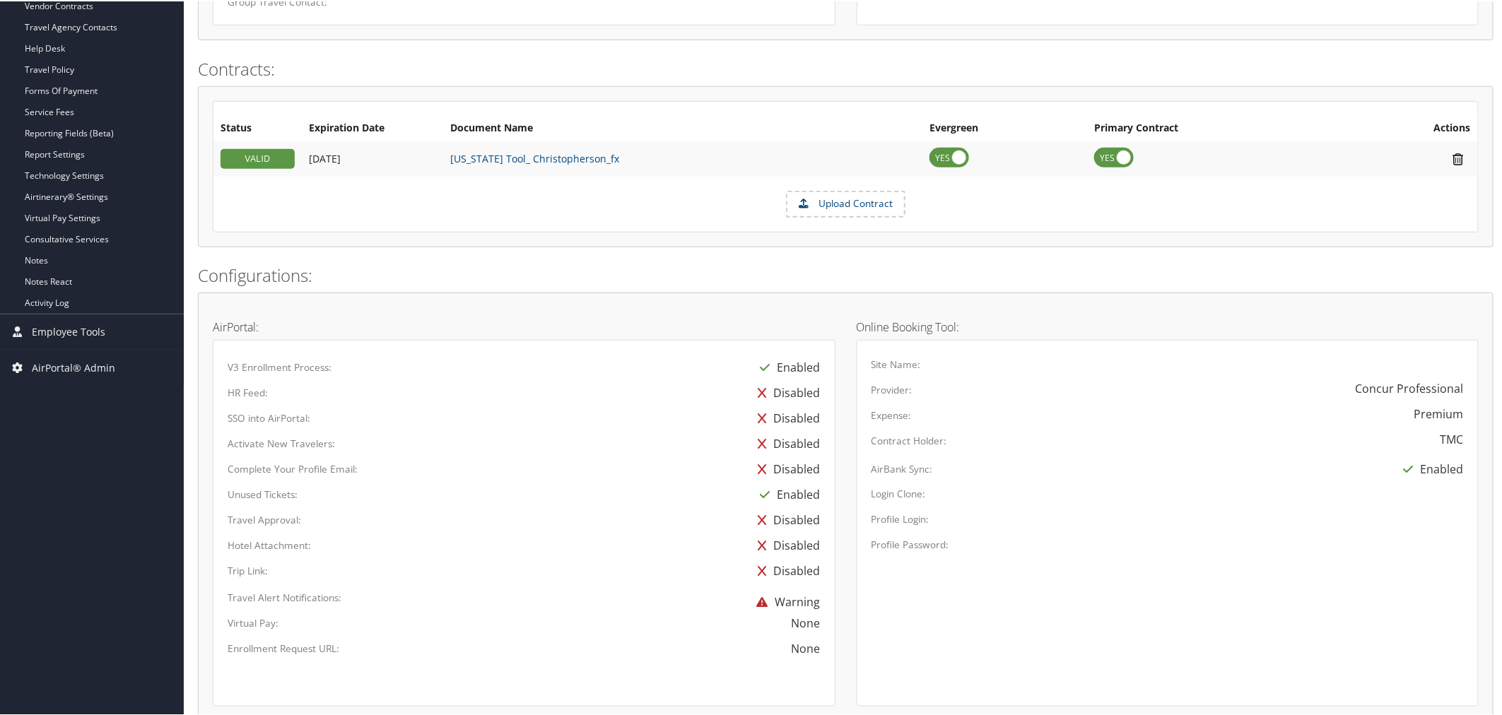
click at [664, 212] on form "Upload Contract" at bounding box center [845, 202] width 1264 height 27
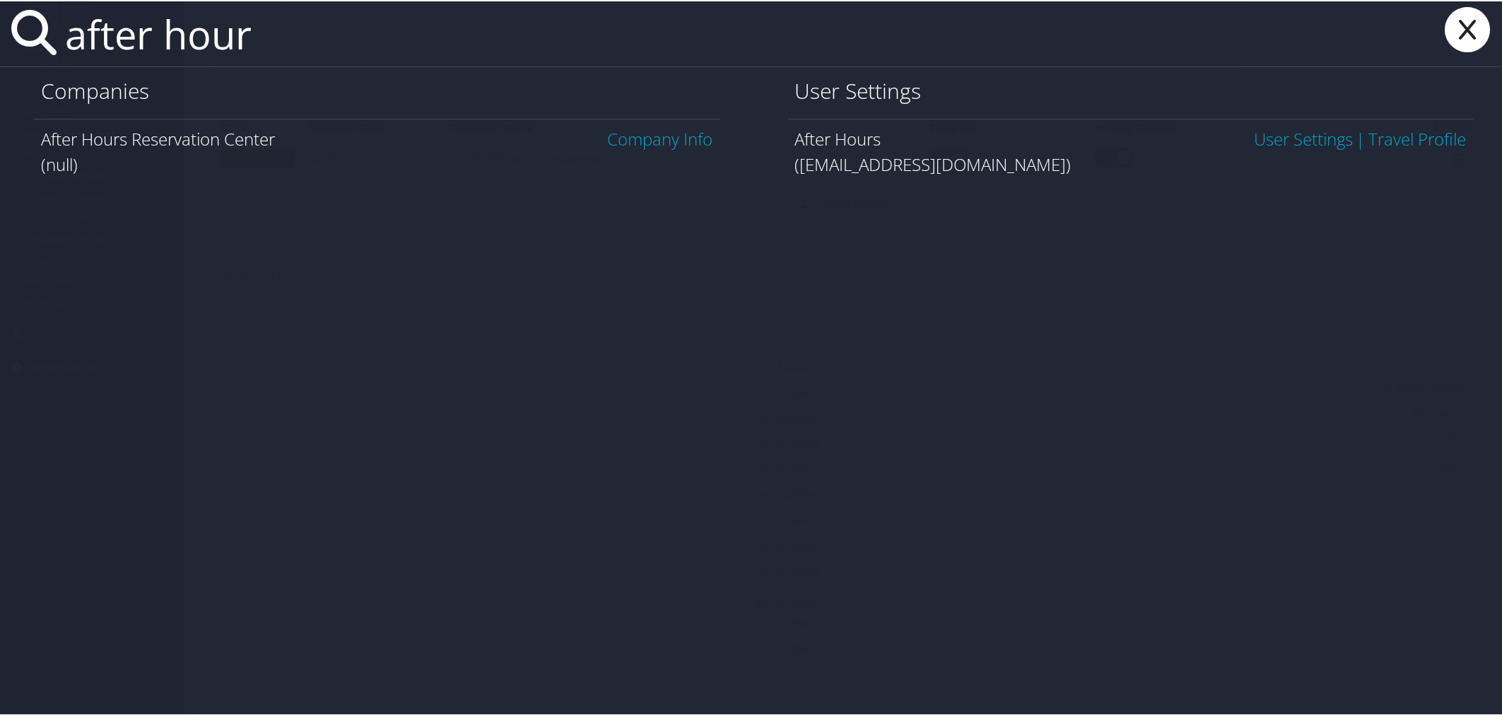
type input "after hour"
click at [1311, 141] on link "User Settings" at bounding box center [1303, 137] width 99 height 23
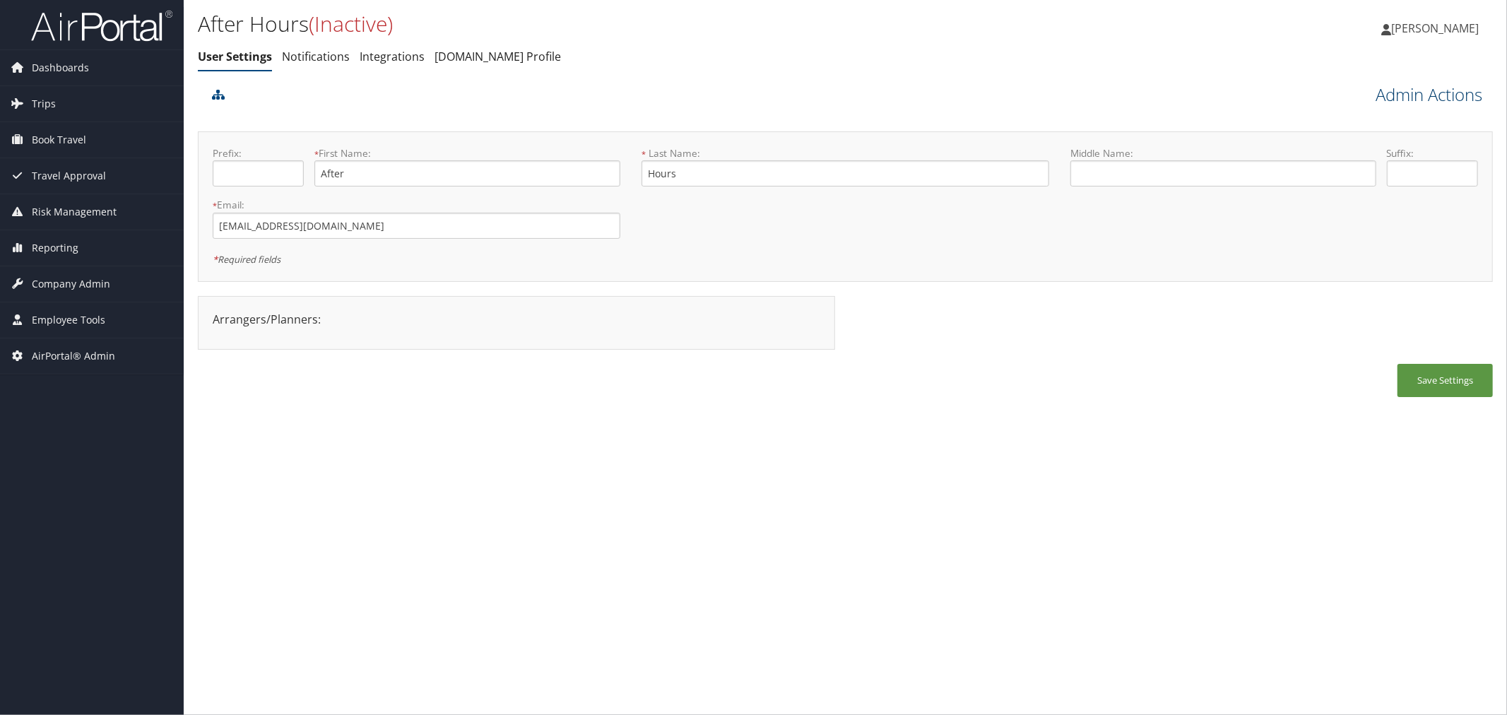
click at [1411, 95] on link "Admin Actions" at bounding box center [1429, 95] width 107 height 24
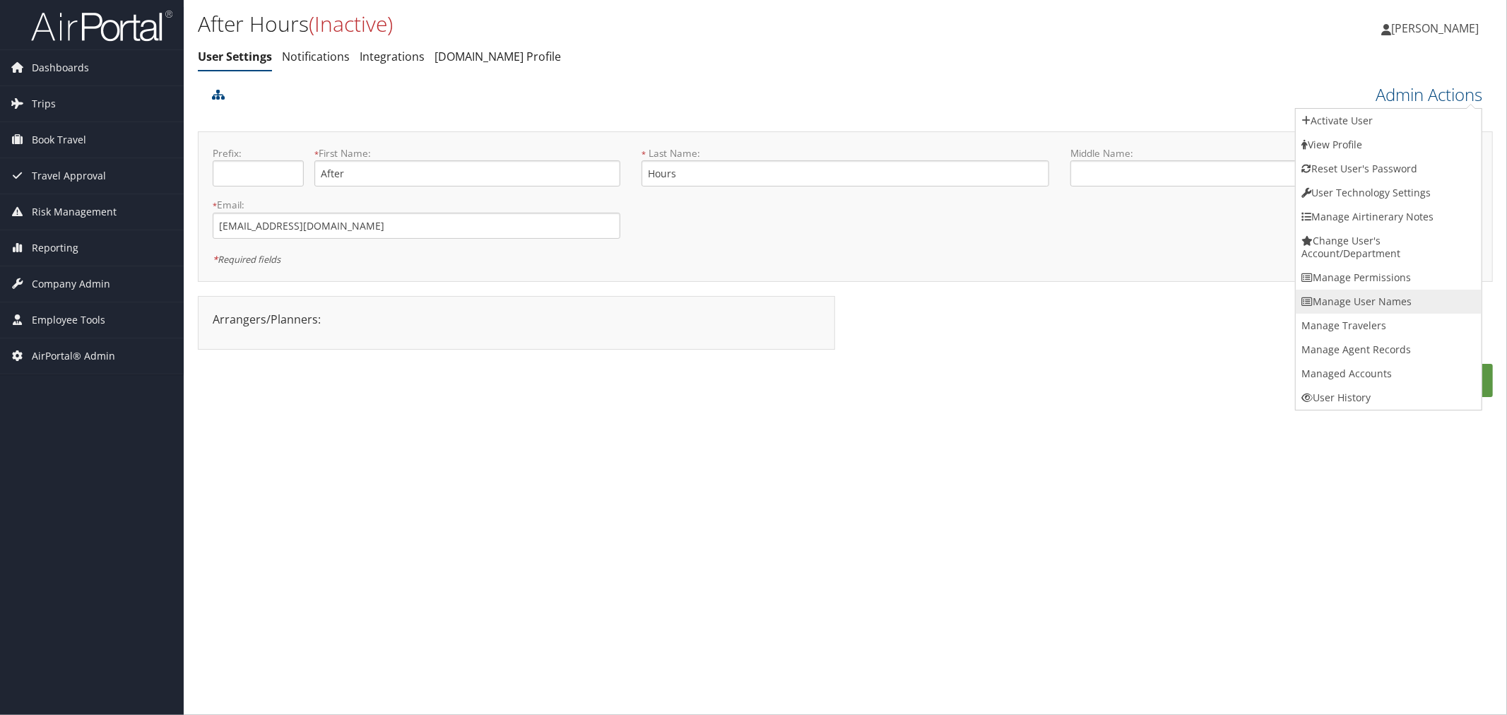
click at [1343, 300] on link "Manage User Names" at bounding box center [1389, 302] width 186 height 24
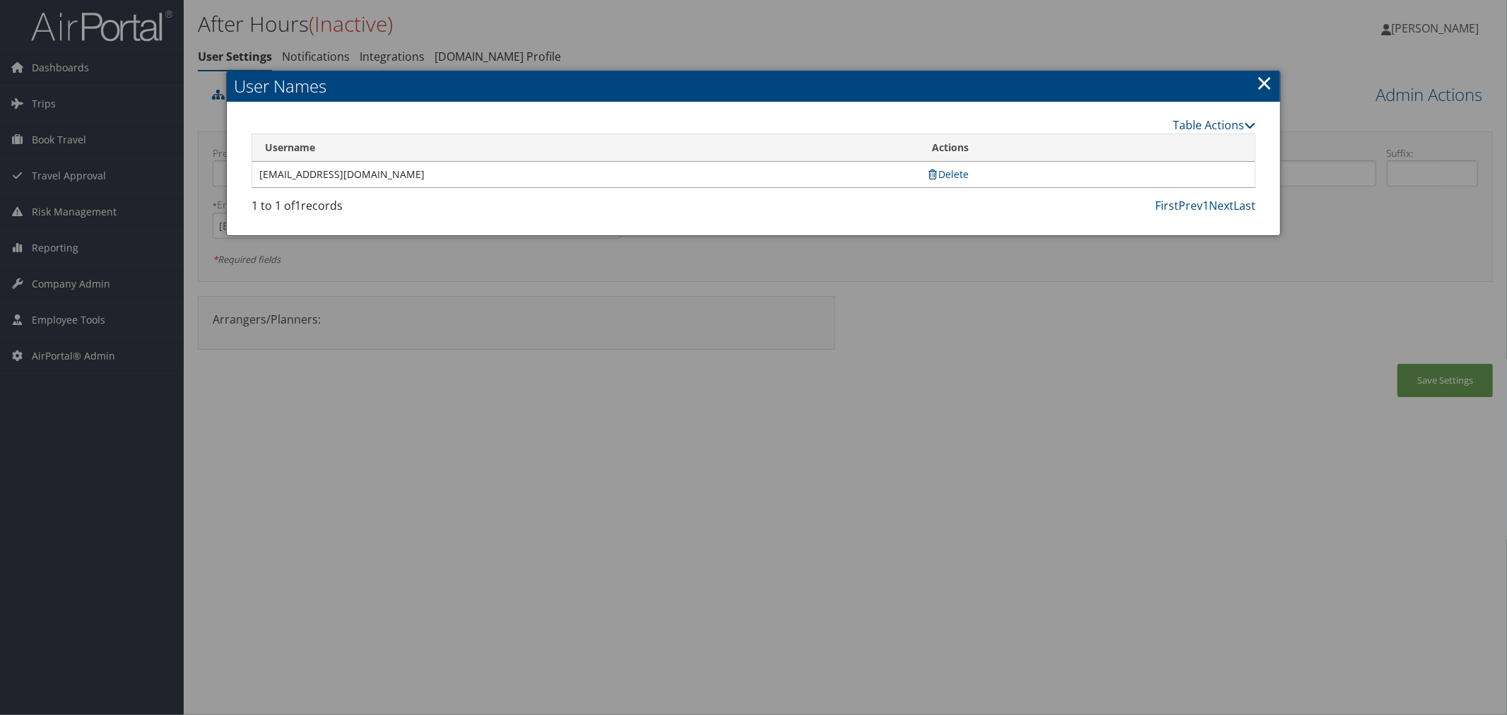
click at [1264, 83] on link "×" at bounding box center [1265, 83] width 16 height 28
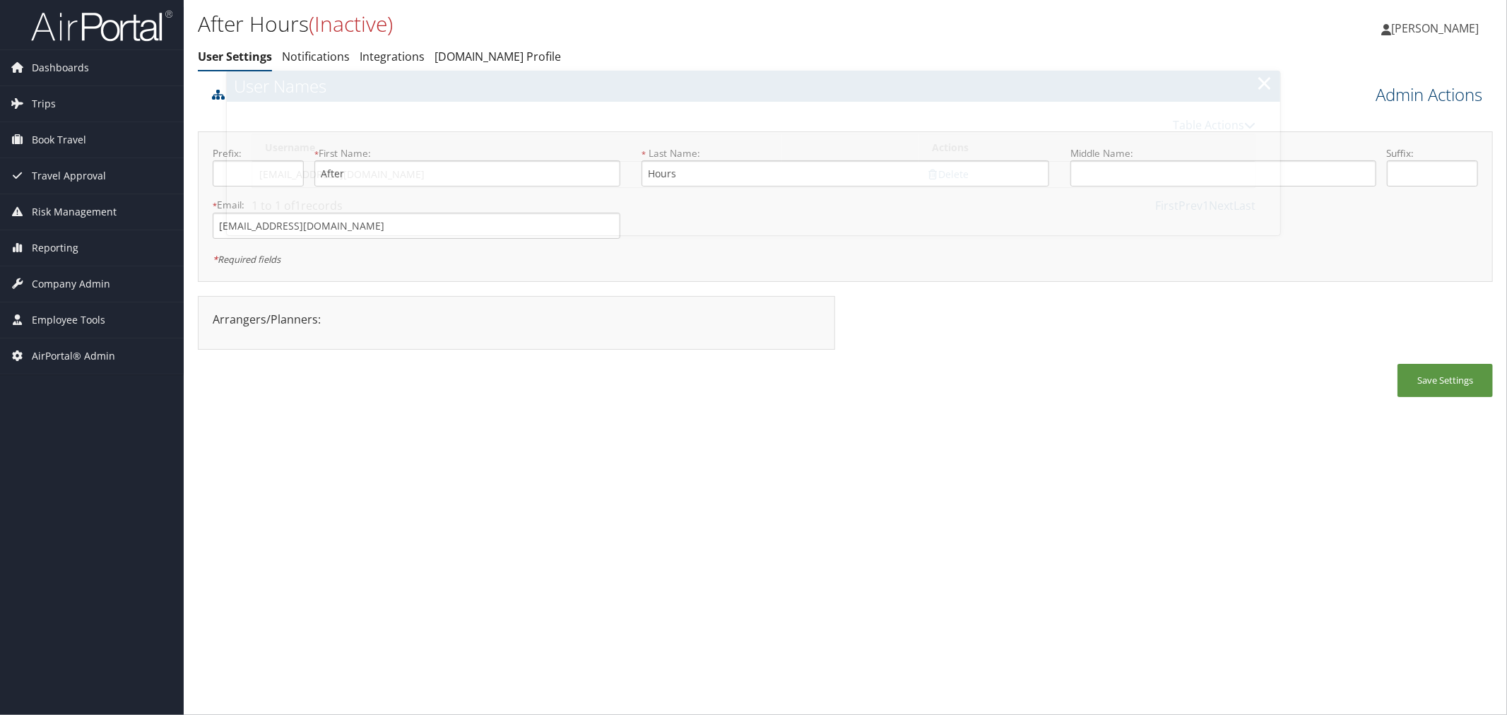
click at [1411, 87] on link "Admin Actions" at bounding box center [1429, 95] width 107 height 24
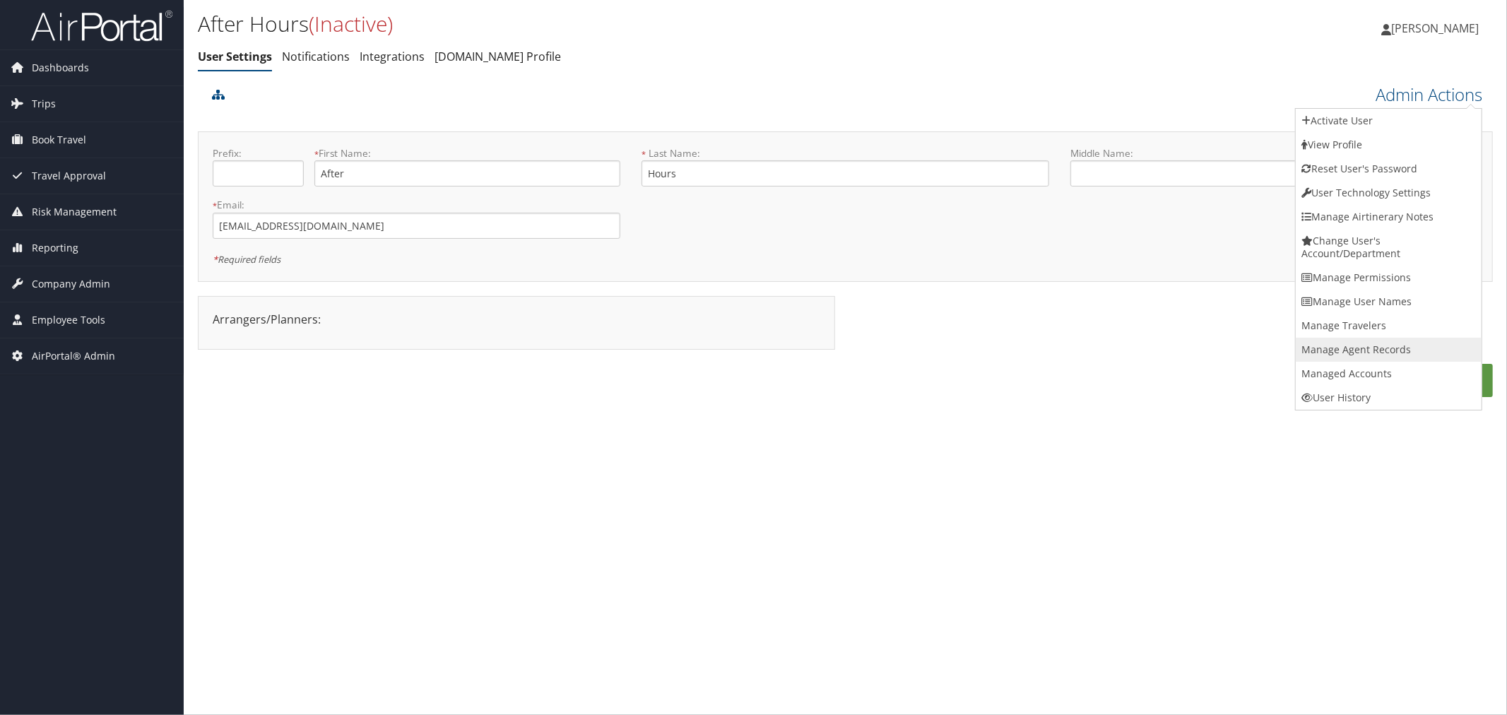
click at [1360, 353] on link "Manage Agent Records" at bounding box center [1389, 350] width 186 height 24
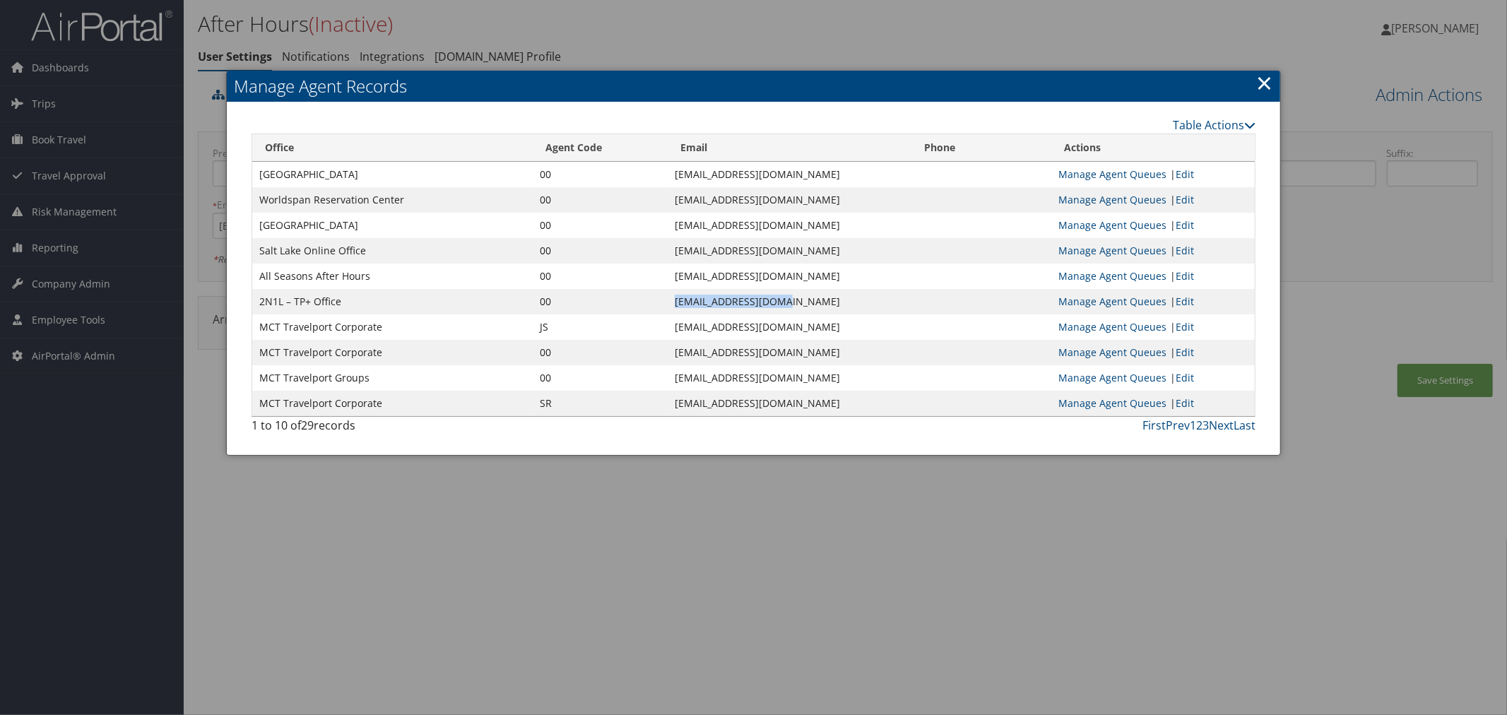
drag, startPoint x: 683, startPoint y: 301, endPoint x: 578, endPoint y: 308, distance: 105.5
click at [668, 308] on td "[EMAIL_ADDRESS][DOMAIN_NAME]" at bounding box center [790, 301] width 244 height 25
copy td "[EMAIL_ADDRESS][DOMAIN_NAME]"
click at [1208, 121] on link "Table Actions" at bounding box center [1214, 125] width 83 height 16
click at [1125, 151] on link "New Record" at bounding box center [1162, 146] width 186 height 24
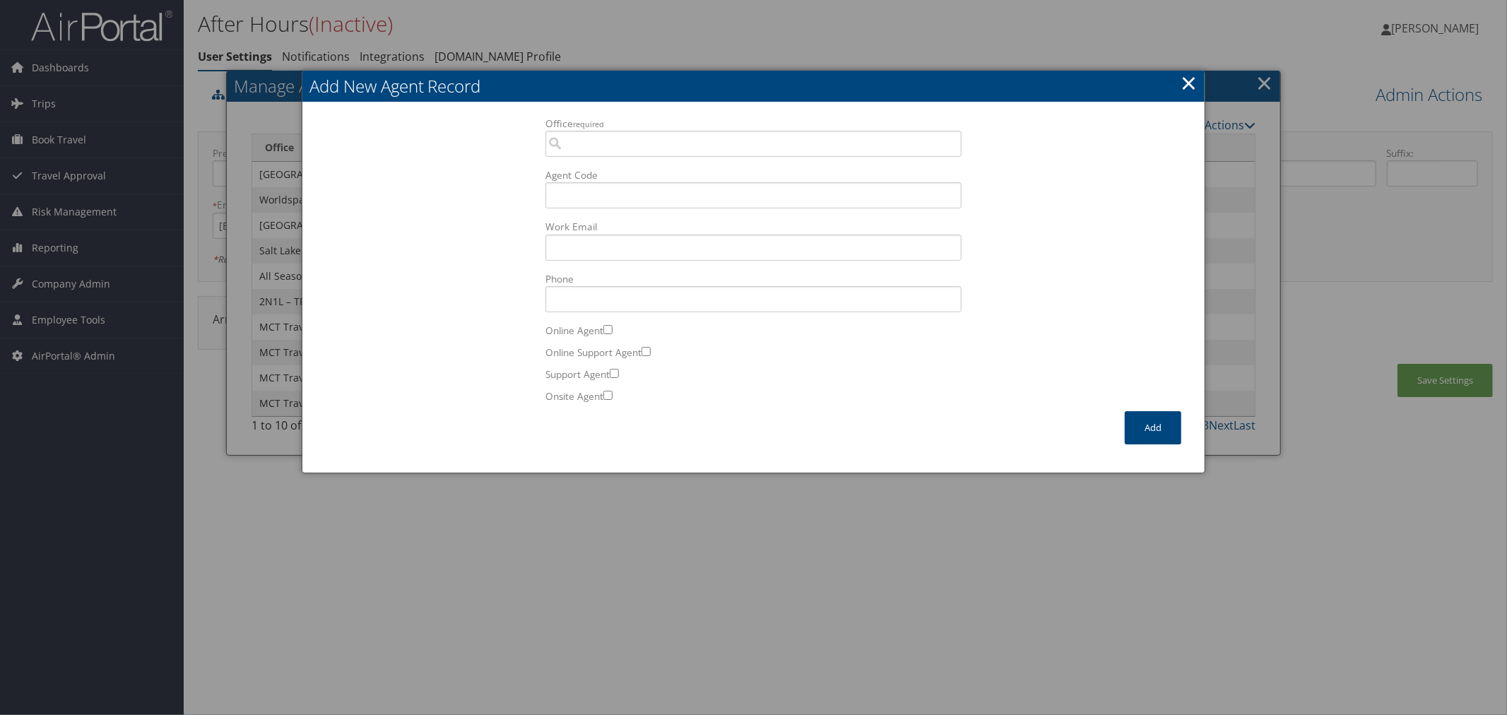
click at [1196, 82] on link "×" at bounding box center [1189, 83] width 16 height 28
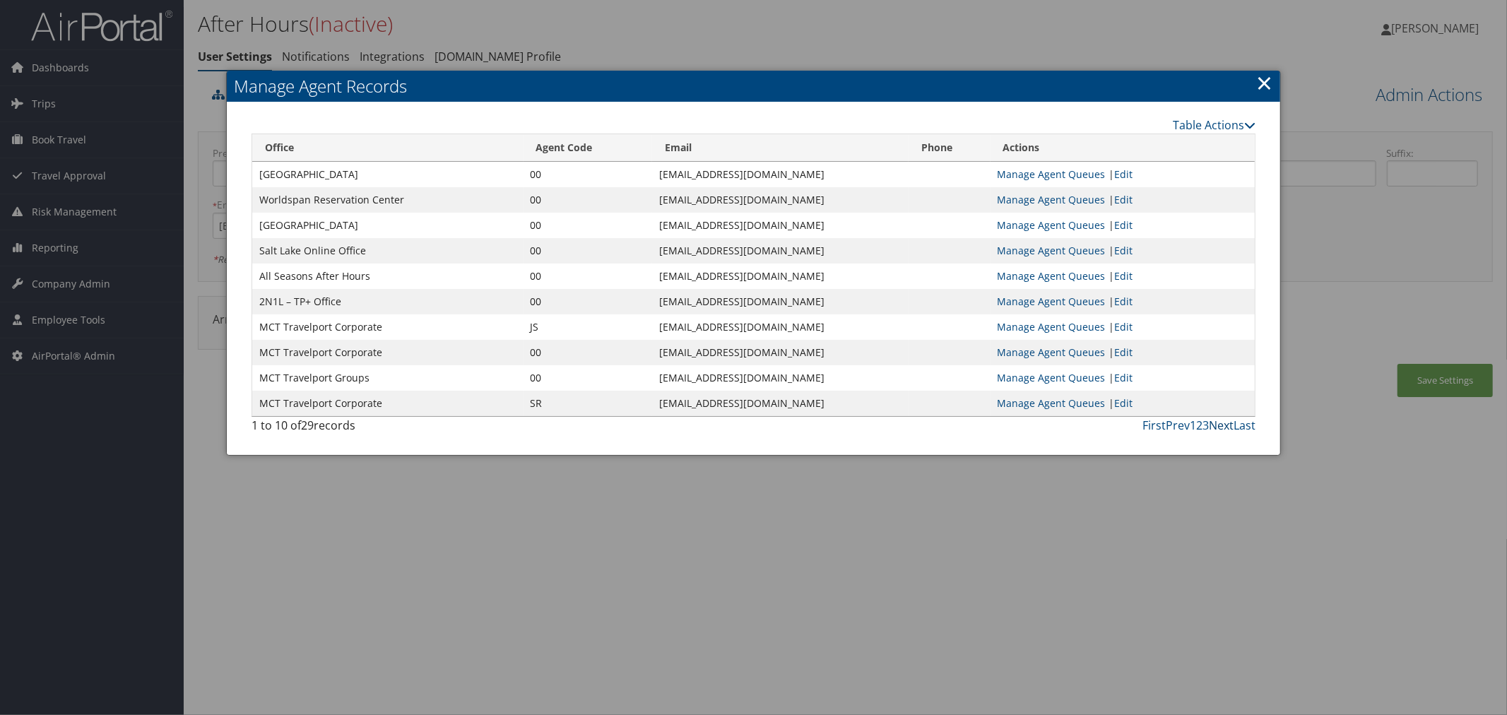
click at [1218, 426] on link "Next" at bounding box center [1221, 426] width 25 height 16
click at [1219, 426] on link "Next" at bounding box center [1221, 426] width 25 height 16
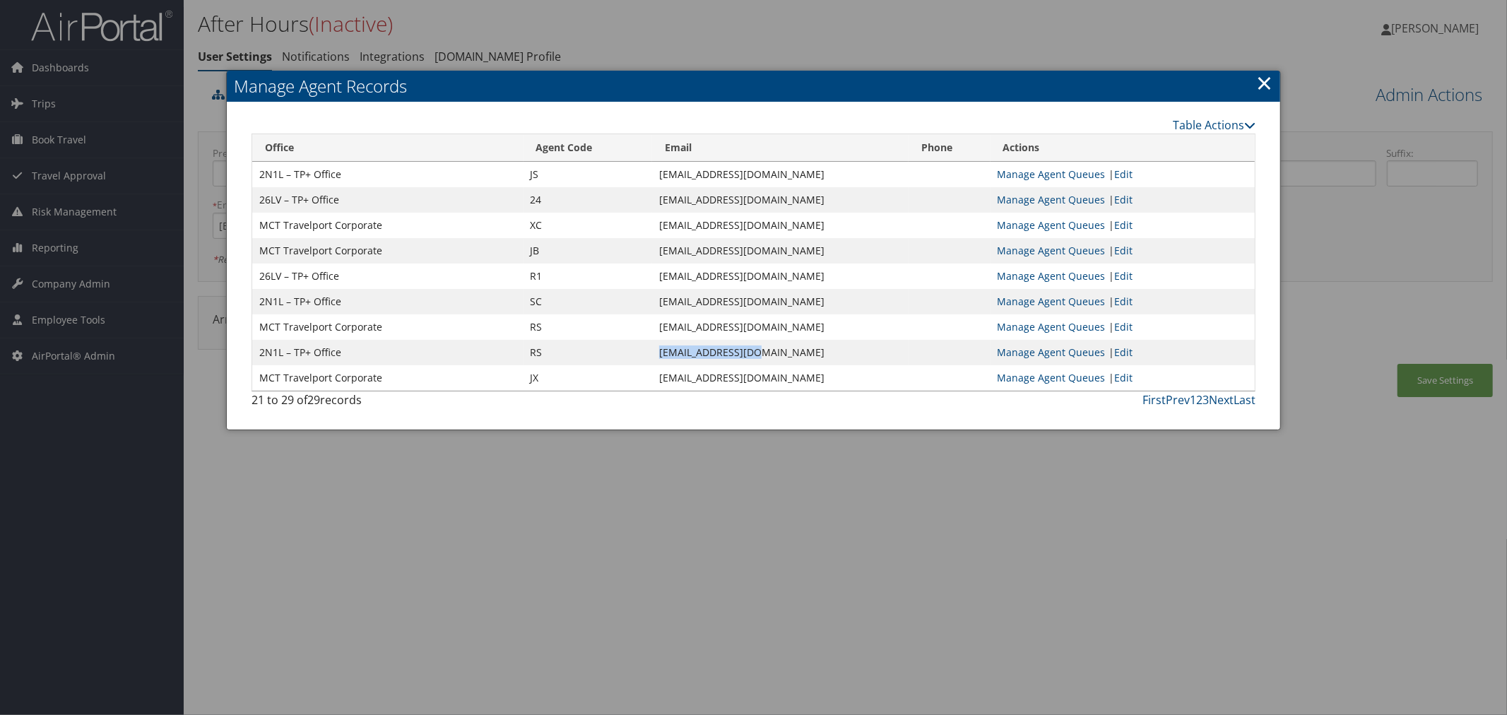
drag, startPoint x: 758, startPoint y: 354, endPoint x: 660, endPoint y: 354, distance: 98.2
click at [660, 354] on td "[EMAIL_ADDRESS][DOMAIN_NAME]" at bounding box center [780, 352] width 257 height 25
copy td "[EMAIL_ADDRESS][DOMAIN_NAME]"
click at [1208, 124] on link "Table Actions" at bounding box center [1214, 125] width 83 height 16
click at [1125, 150] on link "New Record" at bounding box center [1162, 146] width 186 height 24
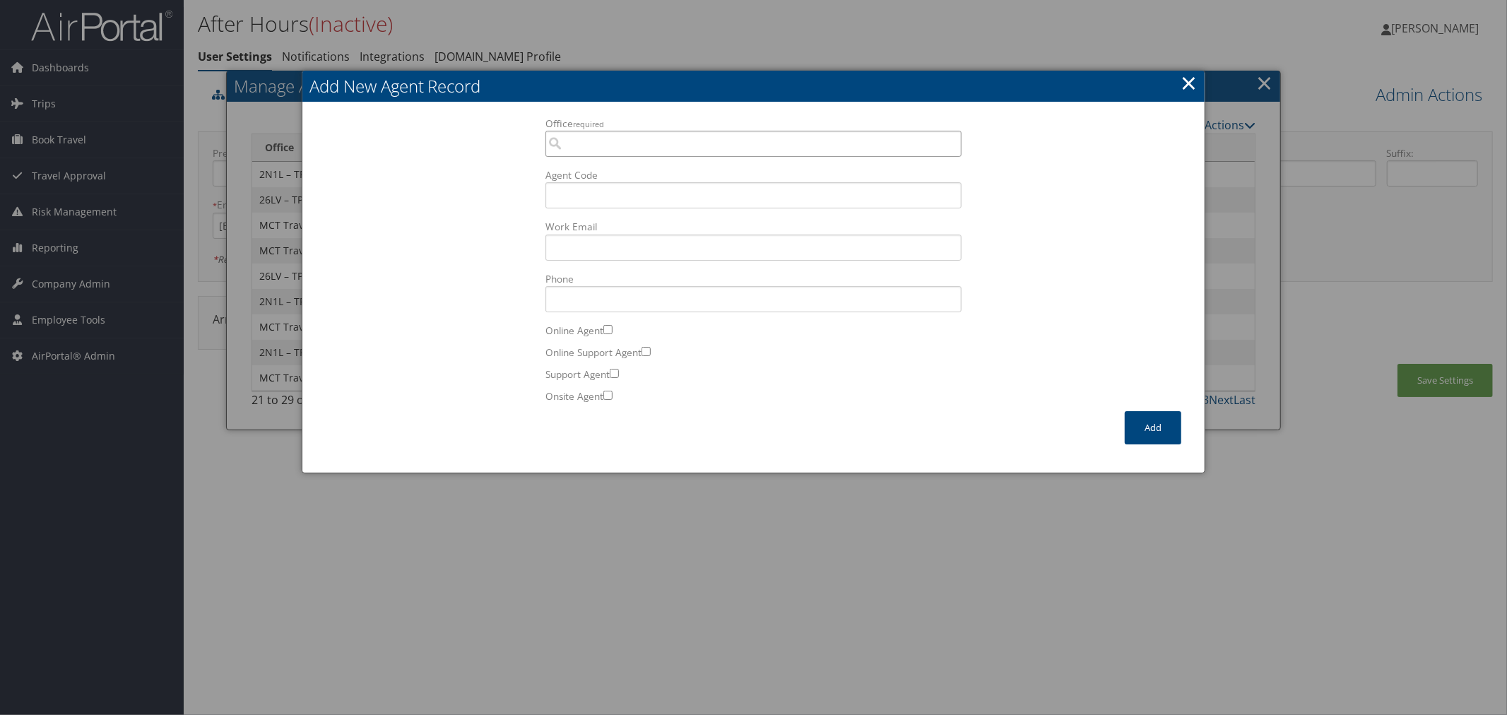
click at [585, 146] on input "Office required" at bounding box center [754, 144] width 416 height 26
click at [624, 177] on div "OfficeInfo" at bounding box center [753, 184] width 411 height 14
type input "2N1L 2N1L – TP+ Office"
click at [606, 184] on input "Agent Code" at bounding box center [754, 195] width 416 height 26
type input "RP"
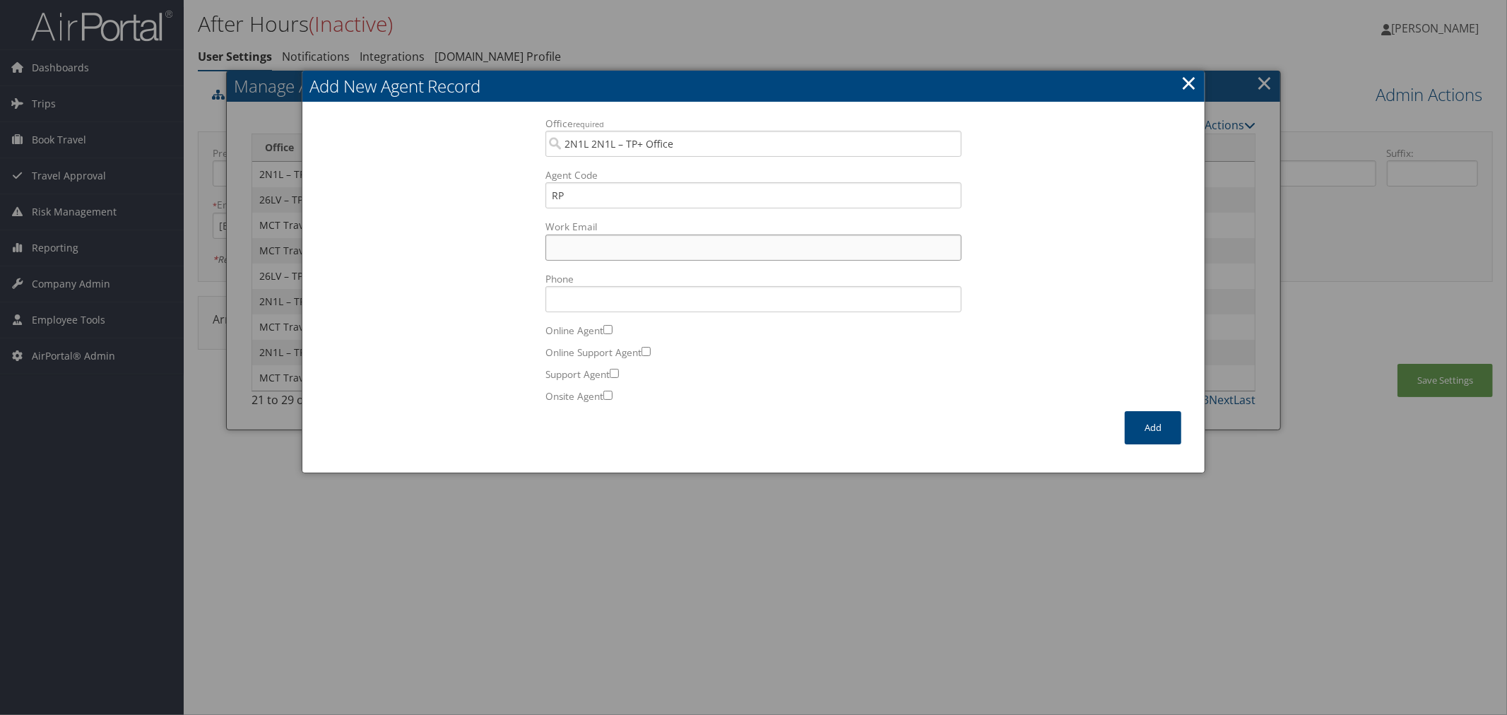
click at [584, 241] on input "Work Email Incorrect format for email." at bounding box center [754, 248] width 416 height 26
paste input "[EMAIL_ADDRESS][DOMAIN_NAME]"
type input "[EMAIL_ADDRESS][DOMAIN_NAME]"
click at [1148, 427] on button "Add" at bounding box center [1153, 427] width 57 height 33
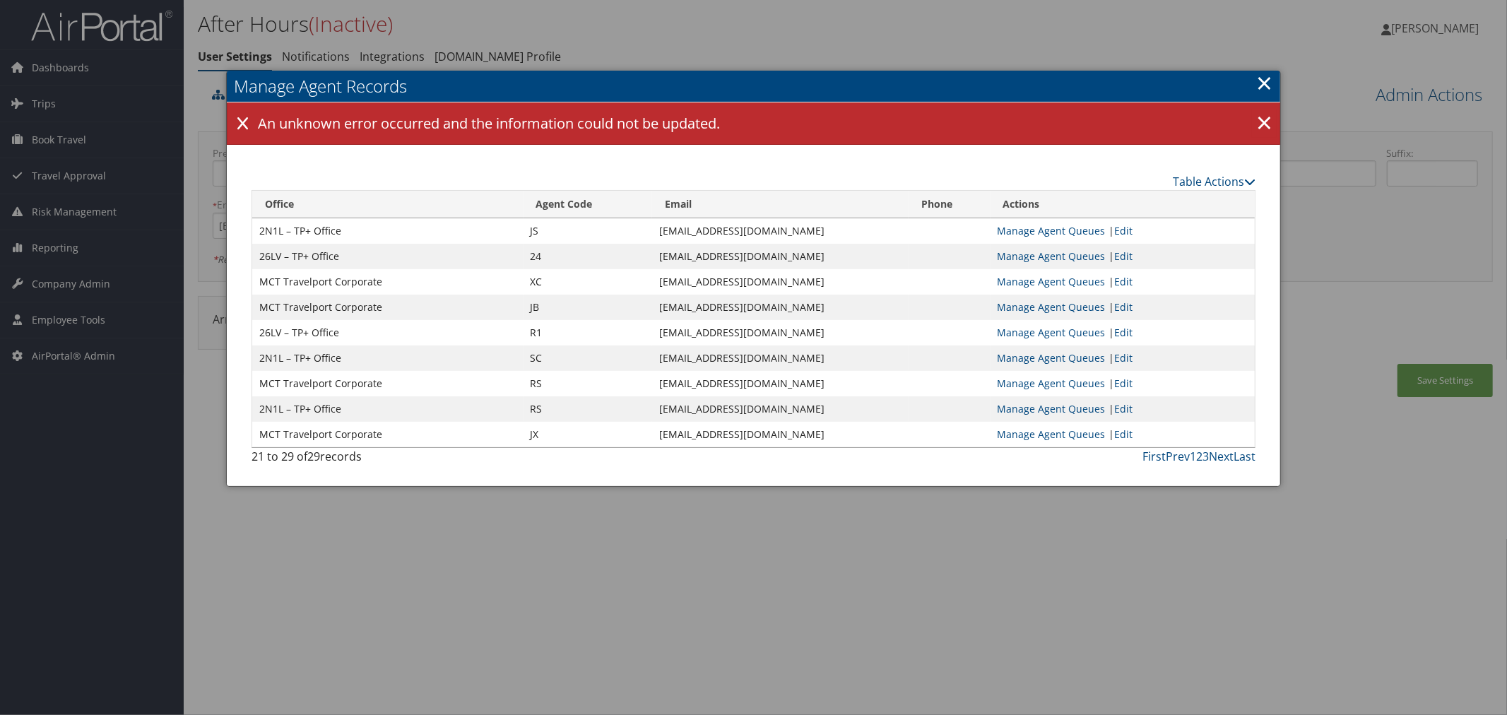
click at [1261, 81] on link "×" at bounding box center [1265, 83] width 16 height 28
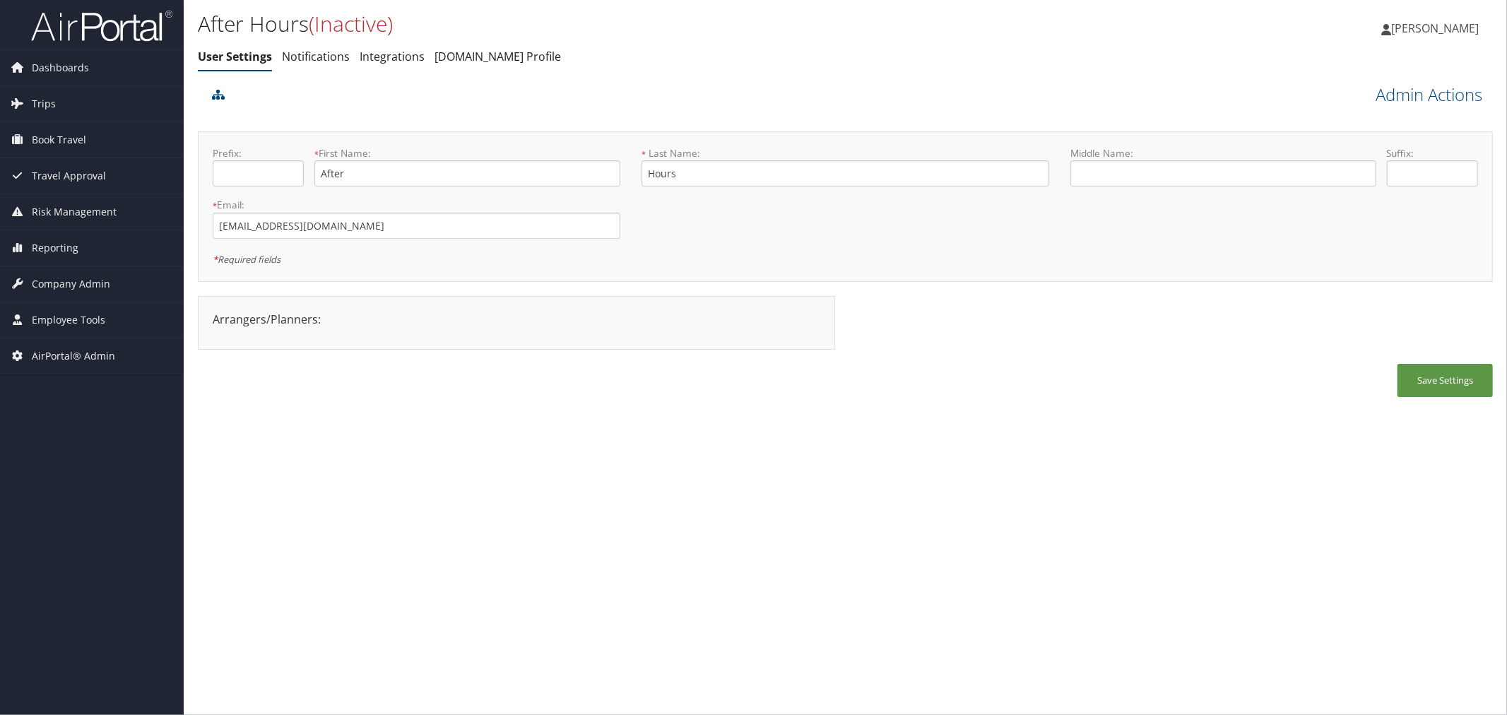
click at [382, 105] on div at bounding box center [683, 100] width 951 height 38
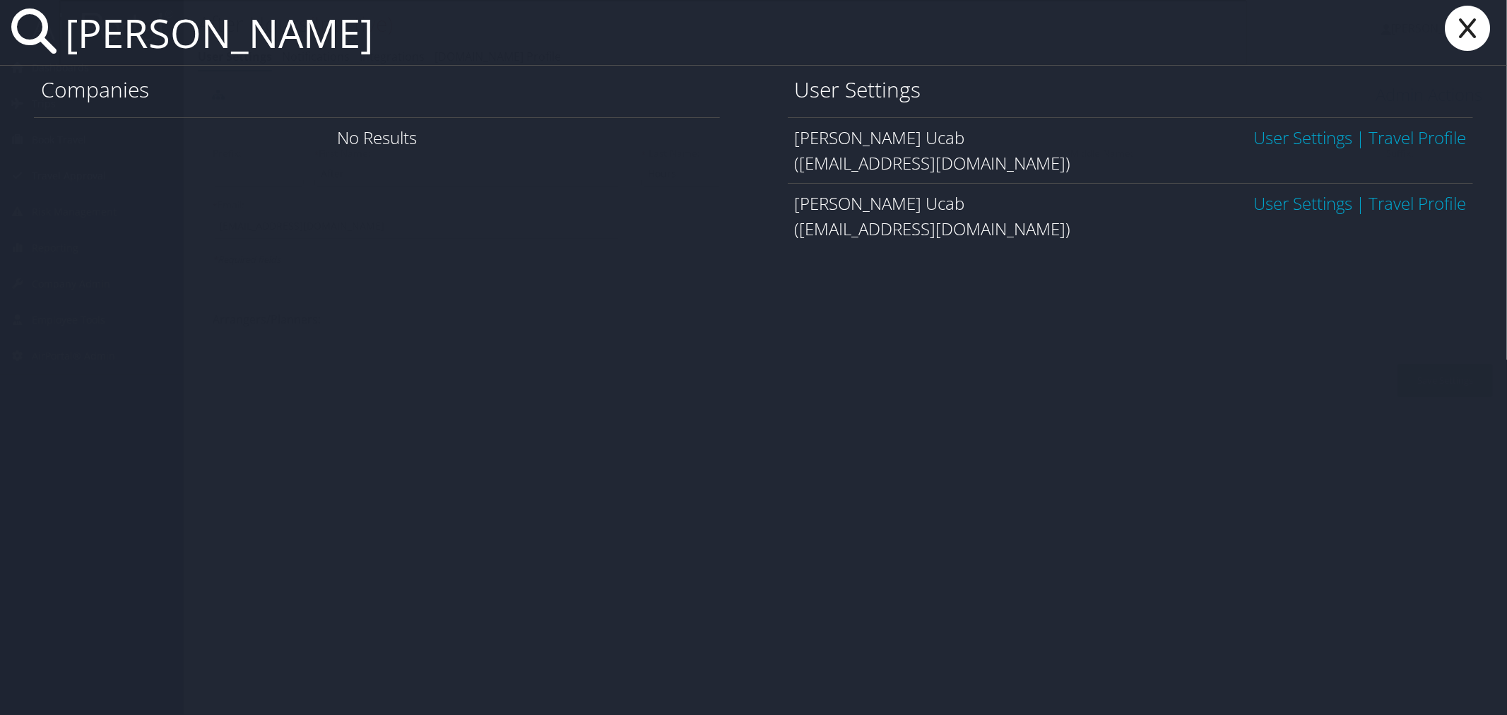
type input "[PERSON_NAME]"
click at [1459, 39] on icon at bounding box center [1468, 28] width 57 height 45
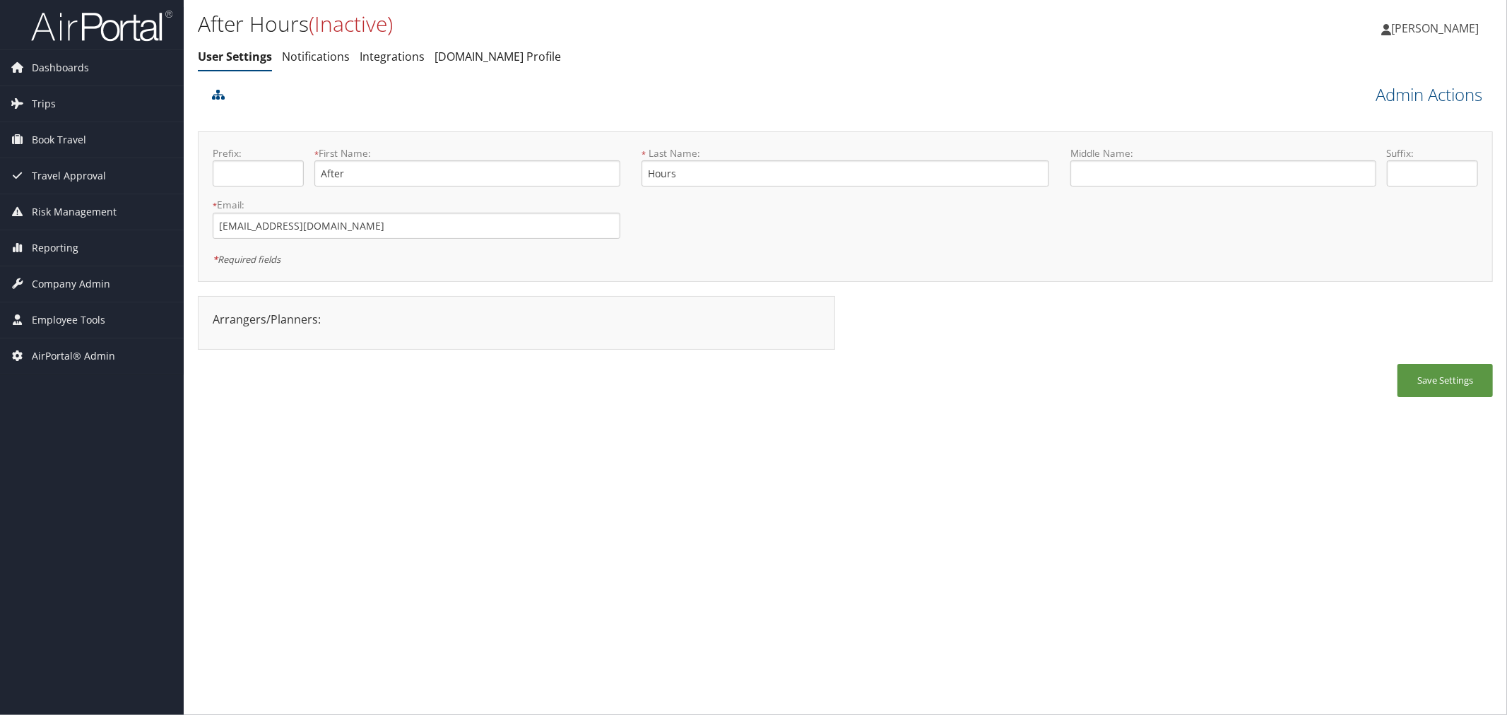
click at [657, 65] on ul "User Settings Notifications Integrations [DOMAIN_NAME] Profile" at bounding box center [630, 57] width 864 height 25
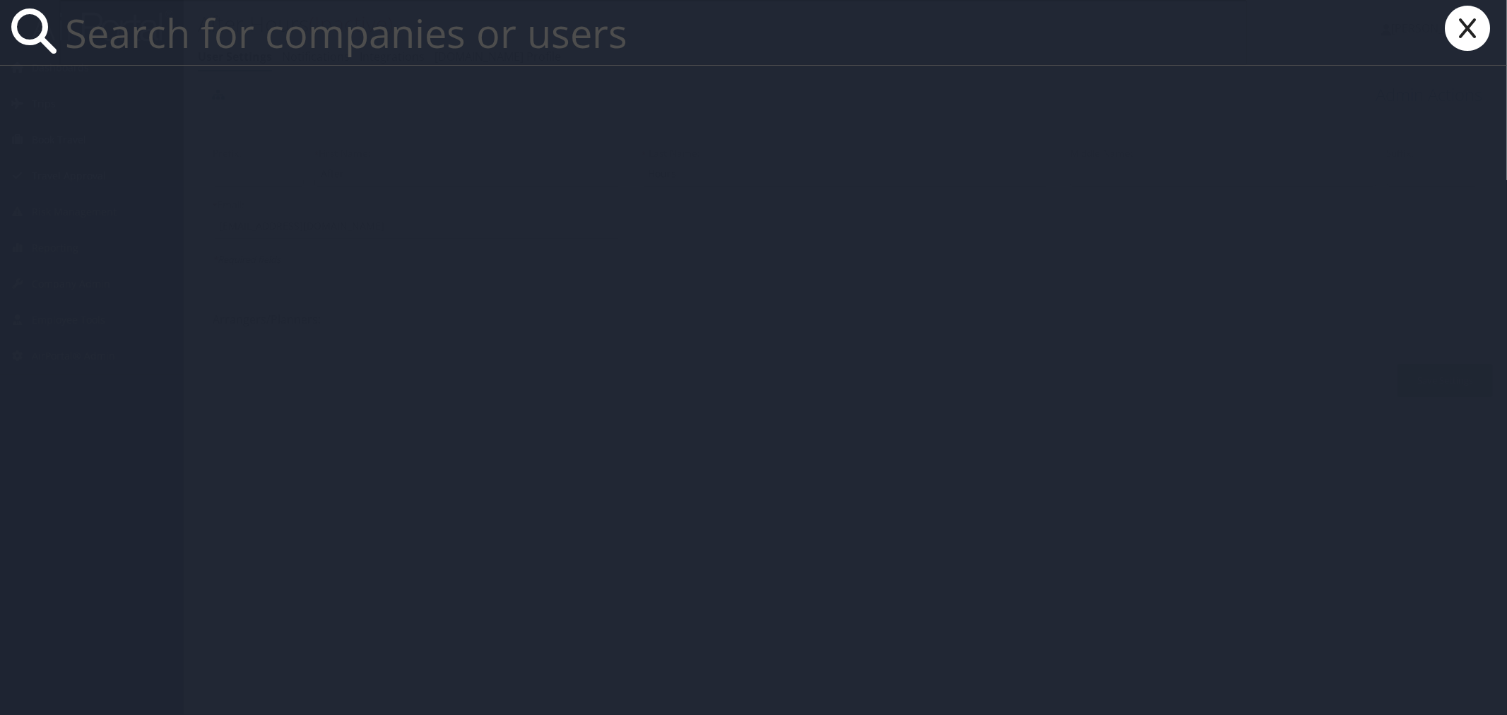
paste input "[EMAIL_ADDRESS][DOMAIN_NAME]"
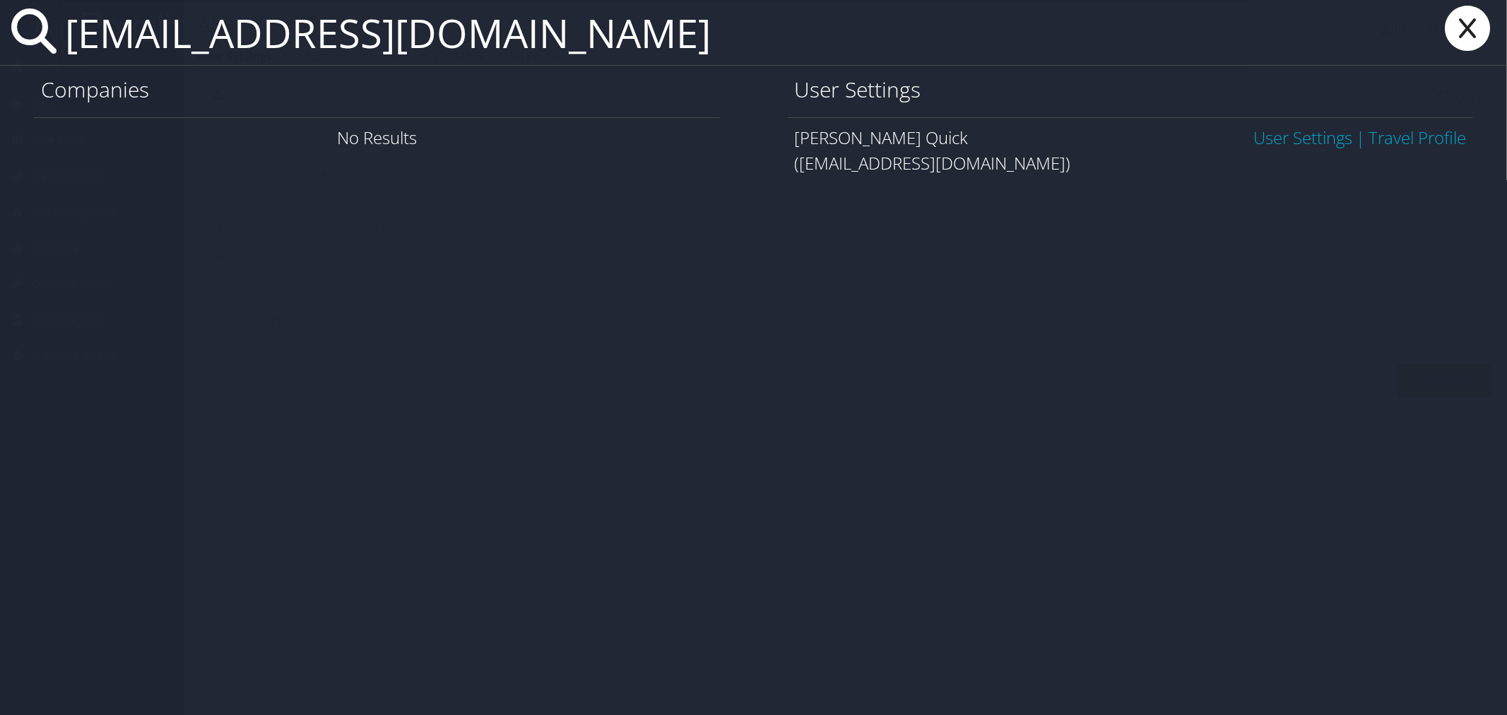
type input "[EMAIL_ADDRESS][DOMAIN_NAME]"
click at [1300, 142] on link "User Settings" at bounding box center [1303, 137] width 99 height 23
